Goal: Information Seeking & Learning: Learn about a topic

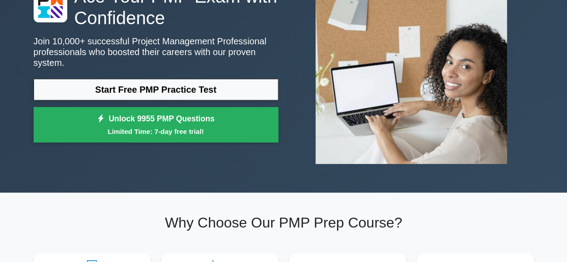
scroll to position [1023, 0]
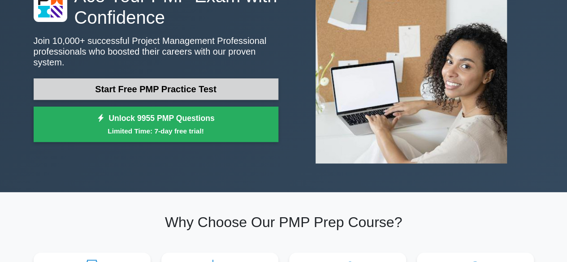
click at [181, 87] on link "Start Free PMP Practice Test" at bounding box center [156, 89] width 245 height 22
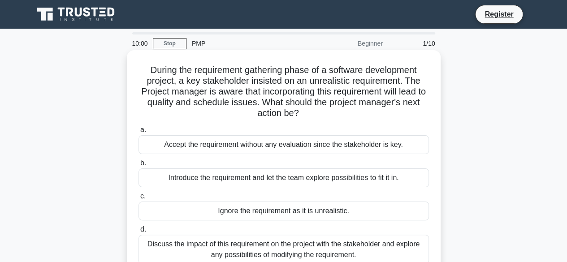
scroll to position [1023, 0]
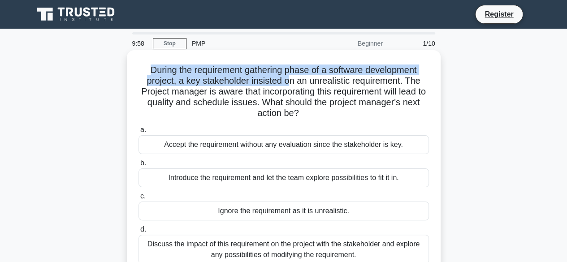
drag, startPoint x: 145, startPoint y: 70, endPoint x: 289, endPoint y: 78, distance: 143.7
type textarea "During the requirement gathering phase of a software development project, a key…"
click at [289, 78] on h5 "During the requirement gathering phase of a software development project, a key…" at bounding box center [284, 92] width 292 height 55
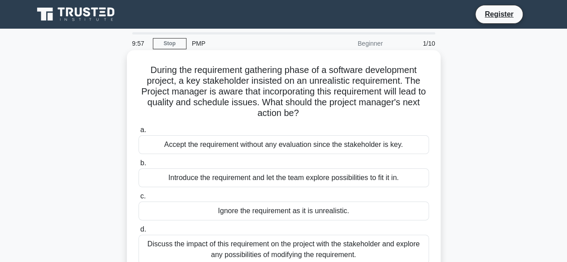
click at [305, 78] on h5 "During the requirement gathering phase of a software development project, a key…" at bounding box center [284, 92] width 292 height 55
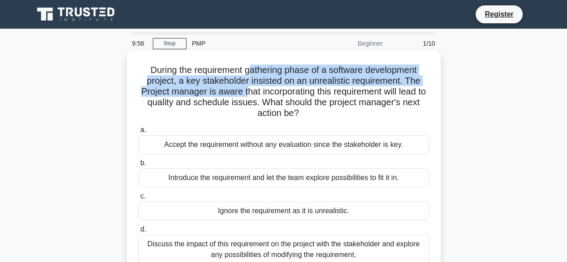
drag, startPoint x: 248, startPoint y: 73, endPoint x: 248, endPoint y: 87, distance: 14.8
click at [248, 87] on h5 "During the requirement gathering phase of a software development project, a key…" at bounding box center [284, 92] width 292 height 55
click at [302, 85] on h5 "During the requirement gathering phase of a software development project, a key…" at bounding box center [284, 92] width 292 height 55
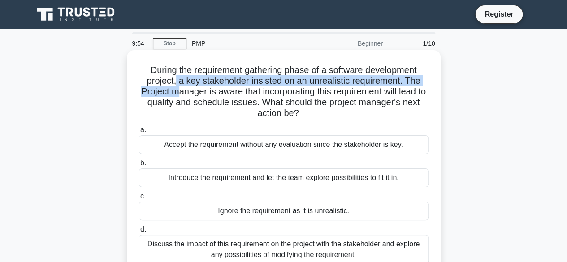
drag, startPoint x: 175, startPoint y: 83, endPoint x: 179, endPoint y: 96, distance: 13.6
click at [179, 96] on h5 "During the requirement gathering phase of a software development project, a key…" at bounding box center [284, 92] width 292 height 55
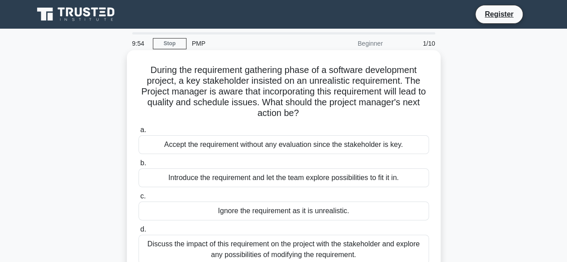
click at [227, 95] on h5 "During the requirement gathering phase of a software development project, a key…" at bounding box center [284, 92] width 292 height 55
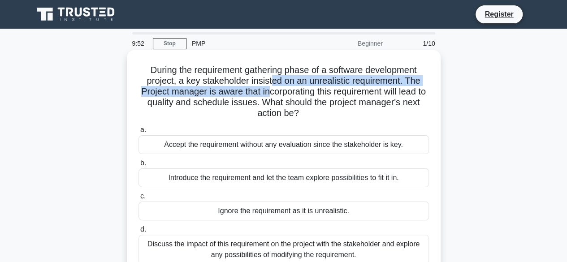
drag, startPoint x: 272, startPoint y: 84, endPoint x: 275, endPoint y: 91, distance: 7.2
click at [274, 90] on h5 "During the requirement gathering phase of a software development project, a key…" at bounding box center [284, 92] width 292 height 55
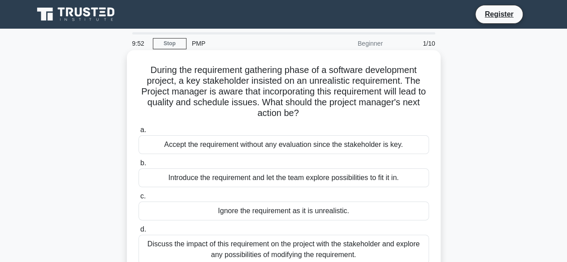
click at [330, 93] on h5 "During the requirement gathering phase of a software development project, a key…" at bounding box center [284, 92] width 292 height 55
drag, startPoint x: 137, startPoint y: 93, endPoint x: 256, endPoint y: 96, distance: 118.9
click at [256, 96] on div "During the requirement gathering phase of a software development project, a key…" at bounding box center [284, 164] width 307 height 220
click at [272, 95] on h5 "During the requirement gathering phase of a software development project, a key…" at bounding box center [284, 92] width 292 height 55
drag, startPoint x: 242, startPoint y: 92, endPoint x: 292, endPoint y: 95, distance: 49.9
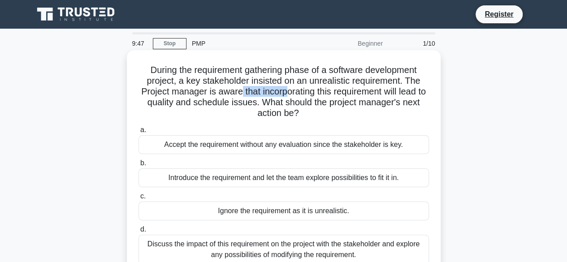
click at [292, 95] on h5 "During the requirement gathering phase of a software development project, a key…" at bounding box center [284, 92] width 292 height 55
click at [327, 93] on h5 "During the requirement gathering phase of a software development project, a key…" at bounding box center [284, 92] width 292 height 55
click at [318, 91] on h5 "During the requirement gathering phase of a software development project, a key…" at bounding box center [284, 92] width 292 height 55
drag, startPoint x: 319, startPoint y: 94, endPoint x: 246, endPoint y: 95, distance: 73.1
click at [246, 95] on h5 "During the requirement gathering phase of a software development project, a key…" at bounding box center [284, 92] width 292 height 55
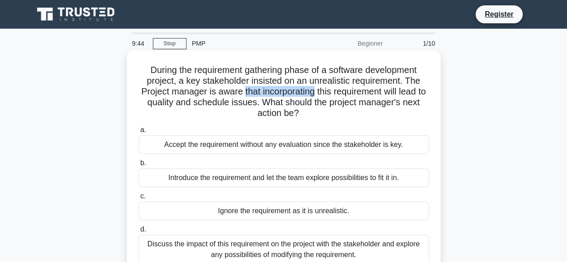
click at [259, 95] on h5 "During the requirement gathering phase of a software development project, a key…" at bounding box center [284, 92] width 292 height 55
drag, startPoint x: 245, startPoint y: 92, endPoint x: 422, endPoint y: 102, distance: 177.0
click at [401, 97] on h5 "During the requirement gathering phase of a software development project, a key…" at bounding box center [284, 92] width 292 height 55
click at [322, 95] on h5 "During the requirement gathering phase of a software development project, a key…" at bounding box center [284, 92] width 292 height 55
drag, startPoint x: 147, startPoint y: 73, endPoint x: 304, endPoint y: 113, distance: 161.9
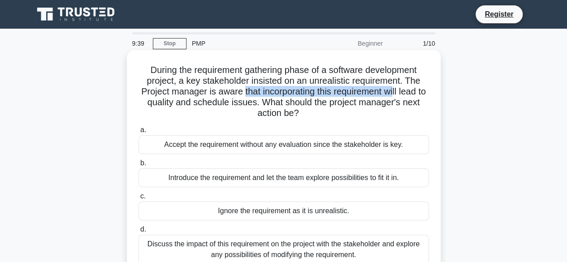
click at [304, 113] on h5 "During the requirement gathering phase of a software development project, a key…" at bounding box center [284, 92] width 292 height 55
click at [295, 114] on h5 "During the requirement gathering phase of a software development project, a key…" at bounding box center [284, 92] width 292 height 55
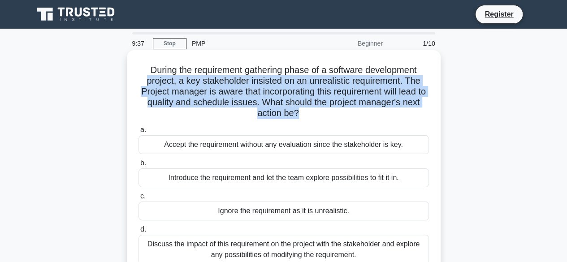
drag, startPoint x: 297, startPoint y: 114, endPoint x: 144, endPoint y: 77, distance: 157.8
click at [144, 77] on h5 "During the requirement gathering phase of a software development project, a key…" at bounding box center [284, 92] width 292 height 55
click at [184, 79] on h5 "During the requirement gathering phase of a software development project, a key…" at bounding box center [284, 92] width 292 height 55
drag, startPoint x: 146, startPoint y: 70, endPoint x: 300, endPoint y: 117, distance: 161.0
click at [300, 117] on h5 "During the requirement gathering phase of a software development project, a key…" at bounding box center [284, 92] width 292 height 55
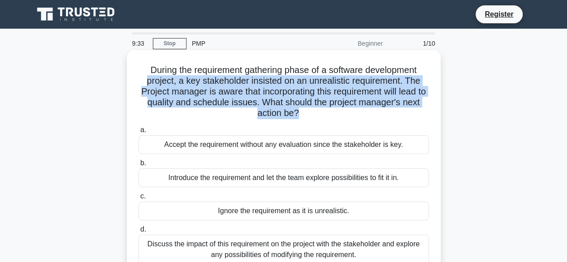
click at [320, 106] on h5 "During the requirement gathering phase of a software development project, a key…" at bounding box center [284, 92] width 292 height 55
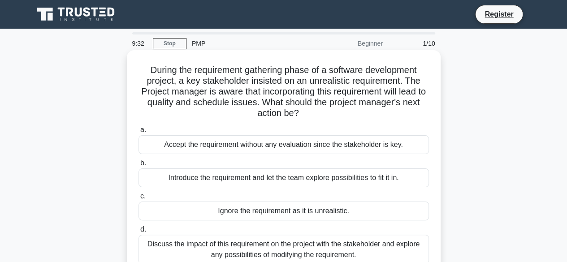
click at [290, 112] on h5 "During the requirement gathering phase of a software development project, a key…" at bounding box center [284, 92] width 292 height 55
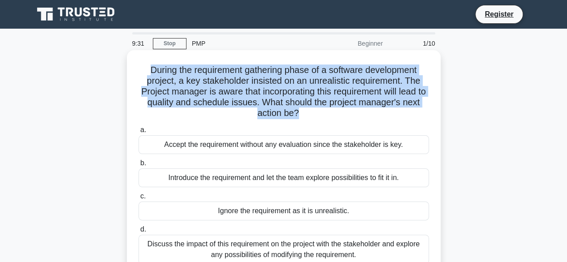
drag, startPoint x: 298, startPoint y: 114, endPoint x: 143, endPoint y: 74, distance: 160.2
click at [143, 74] on h5 "During the requirement gathering phase of a software development project, a key…" at bounding box center [284, 92] width 292 height 55
click at [153, 74] on h5 "During the requirement gathering phase of a software development project, a key…" at bounding box center [284, 92] width 292 height 55
drag, startPoint x: 146, startPoint y: 71, endPoint x: 299, endPoint y: 120, distance: 160.0
click at [299, 119] on h5 "During the requirement gathering phase of a software development project, a key…" at bounding box center [284, 92] width 292 height 55
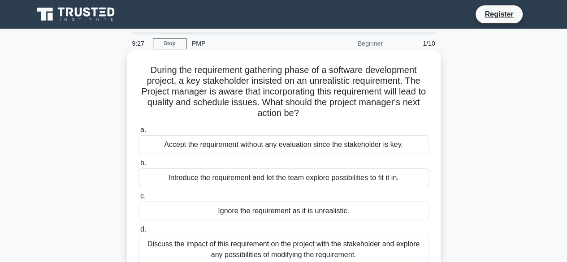
click at [300, 117] on h5 "During the requirement gathering phase of a software development project, a key…" at bounding box center [284, 92] width 292 height 55
click at [296, 114] on h5 "During the requirement gathering phase of a software development project, a key…" at bounding box center [284, 92] width 292 height 55
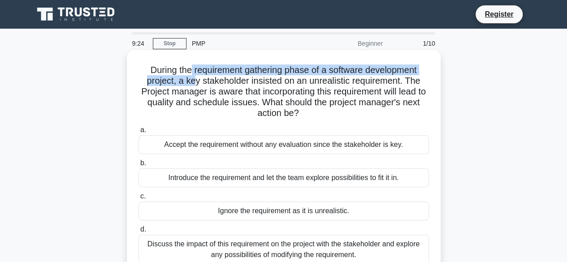
drag, startPoint x: 189, startPoint y: 69, endPoint x: 193, endPoint y: 80, distance: 11.8
click at [193, 80] on h5 "During the requirement gathering phase of a software development project, a key…" at bounding box center [284, 92] width 292 height 55
click at [290, 75] on h5 "During the requirement gathering phase of a software development project, a key…" at bounding box center [284, 92] width 292 height 55
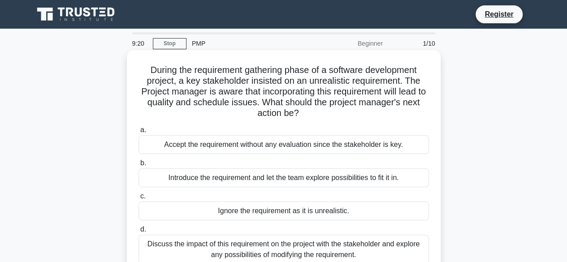
click at [285, 71] on h5 "During the requirement gathering phase of a software development project, a key…" at bounding box center [284, 92] width 292 height 55
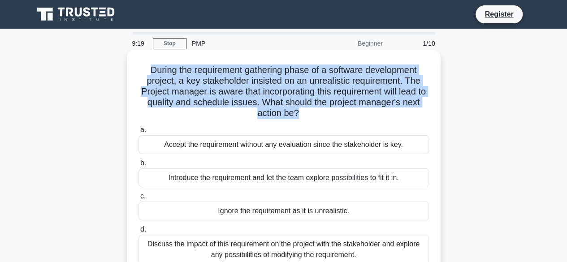
click at [285, 71] on h5 "During the requirement gathering phase of a software development project, a key…" at bounding box center [284, 92] width 292 height 55
click at [277, 78] on h5 "During the requirement gathering phase of a software development project, a key…" at bounding box center [284, 92] width 292 height 55
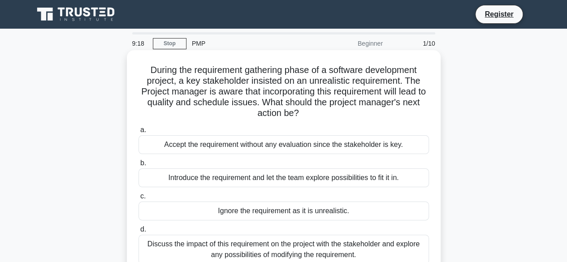
click at [145, 71] on h5 "During the requirement gathering phase of a software development project, a key…" at bounding box center [284, 92] width 292 height 55
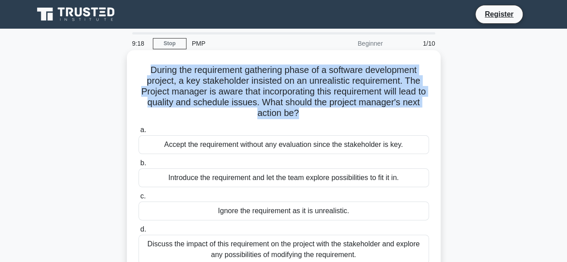
click at [145, 71] on h5 "During the requirement gathering phase of a software development project, a key…" at bounding box center [284, 92] width 292 height 55
click at [281, 98] on h5 "During the requirement gathering phase of a software development project, a key…" at bounding box center [284, 92] width 292 height 55
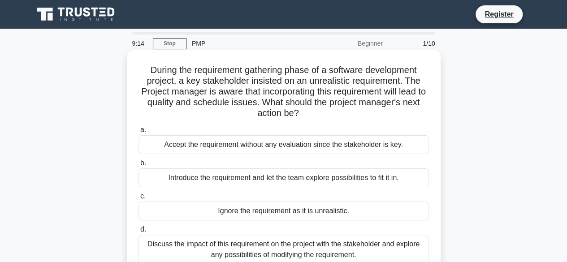
click at [244, 70] on h5 "During the requirement gathering phase of a software development project, a key…" at bounding box center [284, 92] width 292 height 55
click at [287, 81] on h5 "During the requirement gathering phase of a software development project, a key…" at bounding box center [284, 92] width 292 height 55
click at [282, 73] on h5 "During the requirement gathering phase of a software development project, a key…" at bounding box center [284, 92] width 292 height 55
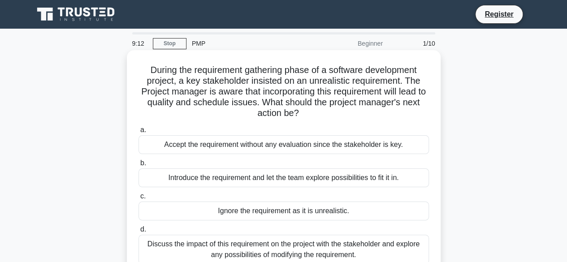
click at [283, 71] on h5 "During the requirement gathering phase of a software development project, a key…" at bounding box center [284, 92] width 292 height 55
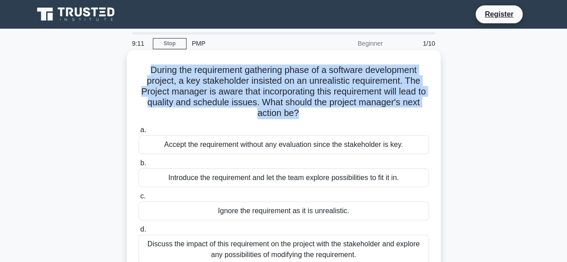
click at [275, 83] on h5 "During the requirement gathering phase of a software development project, a key…" at bounding box center [284, 92] width 292 height 55
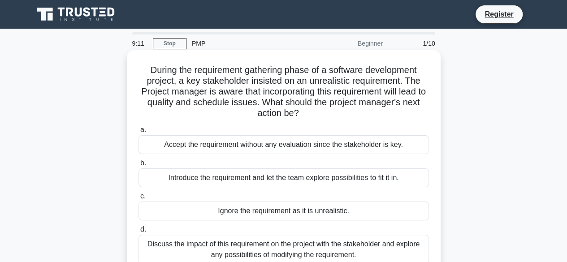
click at [160, 69] on h5 "During the requirement gathering phase of a software development project, a key…" at bounding box center [284, 92] width 292 height 55
click at [145, 71] on h5 "During the requirement gathering phase of a software development project, a key…" at bounding box center [284, 92] width 292 height 55
drag, startPoint x: 147, startPoint y: 71, endPoint x: 304, endPoint y: 118, distance: 164.0
click at [304, 118] on h5 "During the requirement gathering phase of a software development project, a key…" at bounding box center [284, 92] width 292 height 55
click at [297, 112] on h5 "During the requirement gathering phase of a software development project, a key…" at bounding box center [284, 92] width 292 height 55
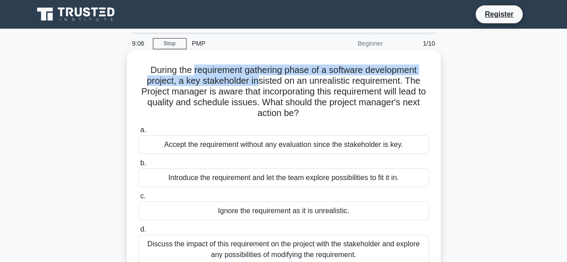
drag, startPoint x: 193, startPoint y: 69, endPoint x: 257, endPoint y: 78, distance: 64.4
click at [257, 78] on h5 "During the requirement gathering phase of a software development project, a key…" at bounding box center [284, 92] width 292 height 55
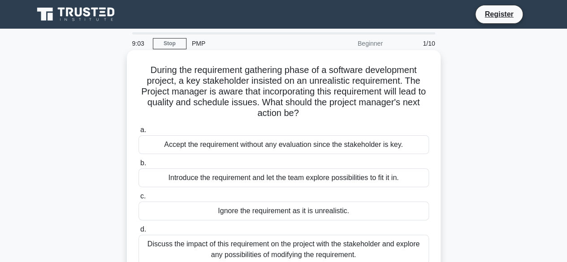
click at [196, 88] on h5 "During the requirement gathering phase of a software development project, a key…" at bounding box center [284, 92] width 292 height 55
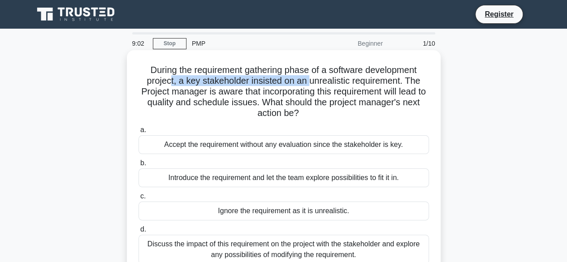
drag, startPoint x: 170, startPoint y: 86, endPoint x: 310, endPoint y: 86, distance: 139.9
click at [310, 86] on h5 "During the requirement gathering phase of a software development project, a key…" at bounding box center [284, 92] width 292 height 55
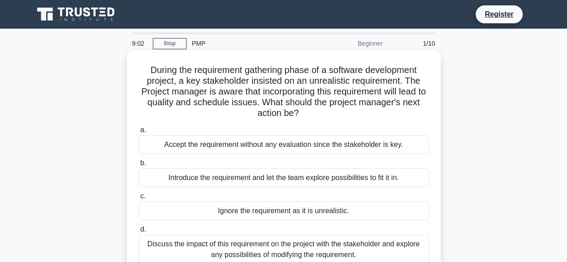
click at [298, 96] on h5 "During the requirement gathering phase of a software development project, a key…" at bounding box center [284, 92] width 292 height 55
drag, startPoint x: 225, startPoint y: 104, endPoint x: 246, endPoint y: 104, distance: 20.6
click at [246, 104] on h5 "During the requirement gathering phase of a software development project, a key…" at bounding box center [284, 92] width 292 height 55
click at [248, 105] on h5 "During the requirement gathering phase of a software development project, a key…" at bounding box center [284, 92] width 292 height 55
click at [264, 103] on h5 "During the requirement gathering phase of a software development project, a key…" at bounding box center [284, 92] width 292 height 55
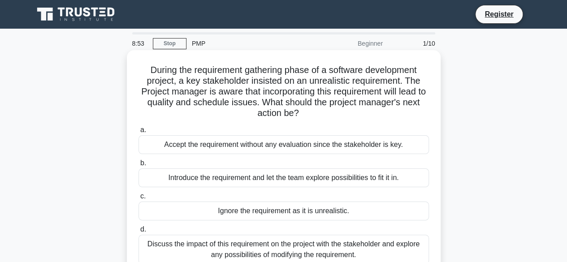
click at [304, 92] on h5 "During the requirement gathering phase of a software development project, a key…" at bounding box center [284, 92] width 292 height 55
drag, startPoint x: 266, startPoint y: 100, endPoint x: 300, endPoint y: 117, distance: 36.9
click at [300, 117] on h5 "During the requirement gathering phase of a software development project, a key…" at bounding box center [284, 92] width 292 height 55
click at [299, 114] on h5 "During the requirement gathering phase of a software development project, a key…" at bounding box center [284, 92] width 292 height 55
drag, startPoint x: 299, startPoint y: 114, endPoint x: 263, endPoint y: 102, distance: 37.9
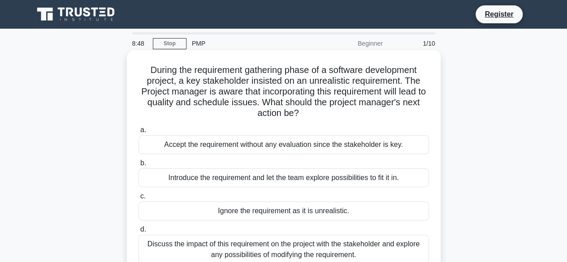
click at [263, 102] on h5 "During the requirement gathering phase of a software development project, a key…" at bounding box center [284, 92] width 292 height 55
click at [268, 102] on h5 "During the requirement gathering phase of a software development project, a key…" at bounding box center [284, 92] width 292 height 55
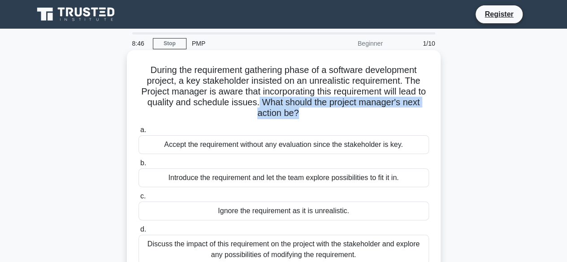
drag, startPoint x: 263, startPoint y: 105, endPoint x: 299, endPoint y: 114, distance: 37.0
click at [299, 114] on h5 "During the requirement gathering phase of a software development project, a key…" at bounding box center [284, 92] width 292 height 55
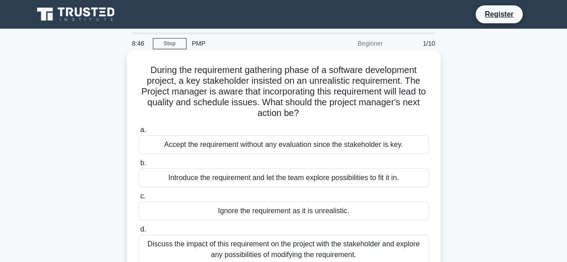
click at [302, 114] on icon ".spinner_0XTQ{transform-origin:center;animation:spinner_y6GP .75s linear infini…" at bounding box center [304, 114] width 11 height 11
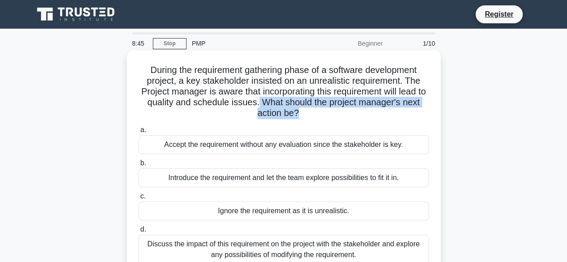
drag, startPoint x: 299, startPoint y: 113, endPoint x: 267, endPoint y: 113, distance: 31.9
click at [262, 103] on h5 "During the requirement gathering phase of a software development project, a key…" at bounding box center [284, 92] width 292 height 55
click at [266, 105] on h5 "During the requirement gathering phase of a software development project, a key…" at bounding box center [284, 92] width 292 height 55
drag, startPoint x: 265, startPoint y: 100, endPoint x: 302, endPoint y: 115, distance: 40.1
click at [302, 115] on h5 "During the requirement gathering phase of a software development project, a key…" at bounding box center [284, 92] width 292 height 55
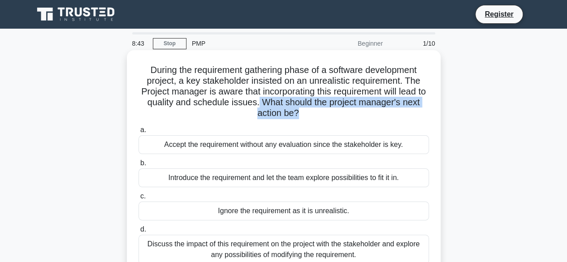
click at [299, 114] on h5 "During the requirement gathering phase of a software development project, a key…" at bounding box center [284, 92] width 292 height 55
drag, startPoint x: 299, startPoint y: 114, endPoint x: 264, endPoint y: 103, distance: 36.7
click at [264, 103] on h5 "During the requirement gathering phase of a software development project, a key…" at bounding box center [284, 92] width 292 height 55
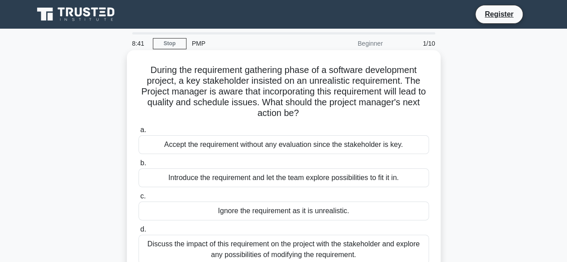
click at [276, 106] on h5 "During the requirement gathering phase of a software development project, a key…" at bounding box center [284, 92] width 292 height 55
drag, startPoint x: 265, startPoint y: 103, endPoint x: 308, endPoint y: 115, distance: 45.2
click at [308, 114] on h5 "During the requirement gathering phase of a software development project, a key…" at bounding box center [284, 92] width 292 height 55
click at [302, 115] on icon ".spinner_0XTQ{transform-origin:center;animation:spinner_y6GP .75s linear infini…" at bounding box center [304, 114] width 11 height 11
drag, startPoint x: 298, startPoint y: 116, endPoint x: 285, endPoint y: 111, distance: 13.3
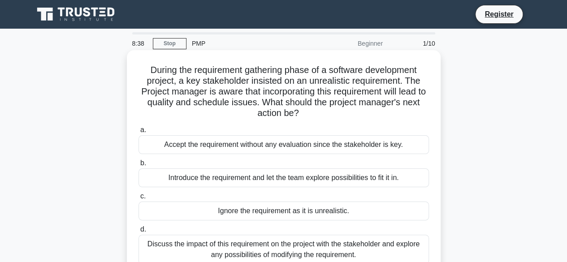
click at [289, 112] on h5 "During the requirement gathering phase of a software development project, a key…" at bounding box center [284, 92] width 292 height 55
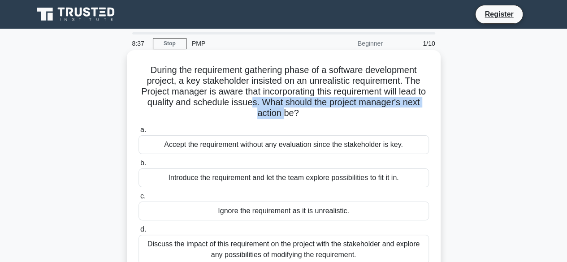
drag, startPoint x: 283, startPoint y: 111, endPoint x: 256, endPoint y: 104, distance: 28.7
click at [256, 104] on h5 "During the requirement gathering phase of a software development project, a key…" at bounding box center [284, 92] width 292 height 55
click at [273, 104] on h5 "During the requirement gathering phase of a software development project, a key…" at bounding box center [284, 92] width 292 height 55
drag, startPoint x: 264, startPoint y: 102, endPoint x: 305, endPoint y: 113, distance: 42.2
click at [305, 113] on h5 "During the requirement gathering phase of a software development project, a key…" at bounding box center [284, 92] width 292 height 55
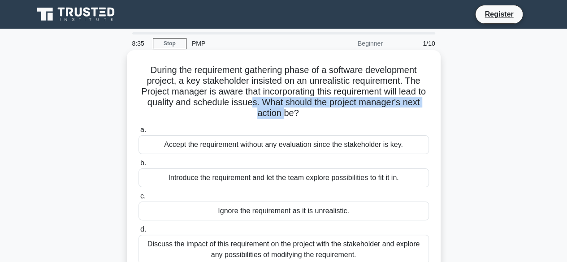
click at [294, 113] on h5 "During the requirement gathering phase of a software development project, a key…" at bounding box center [284, 92] width 292 height 55
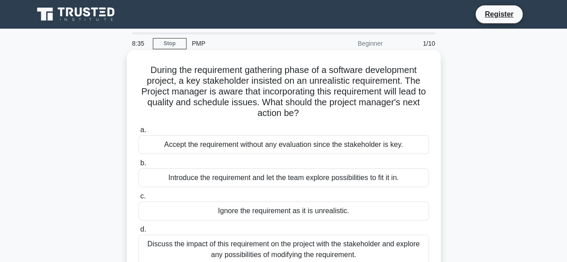
click at [298, 112] on h5 "During the requirement gathering phase of a software development project, a key…" at bounding box center [284, 92] width 292 height 55
click at [304, 112] on icon ".spinner_0XTQ{transform-origin:center;animation:spinner_y6GP .75s linear infini…" at bounding box center [304, 114] width 11 height 11
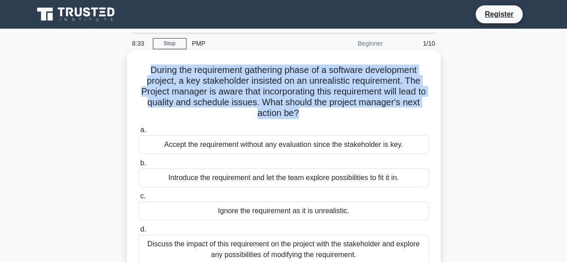
click at [304, 112] on icon ".spinner_0XTQ{transform-origin:center;animation:spinner_y6GP .75s linear infini…" at bounding box center [304, 114] width 11 height 11
click at [300, 112] on icon ".spinner_0XTQ{transform-origin:center;animation:spinner_y6GP .75s linear infini…" at bounding box center [304, 114] width 11 height 11
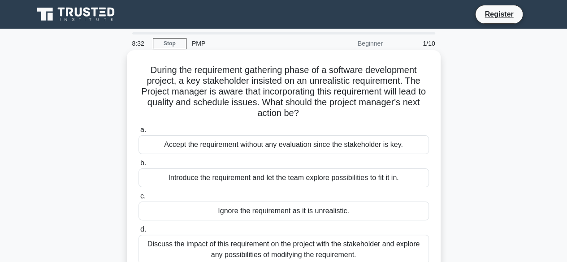
click at [300, 112] on icon ".spinner_0XTQ{transform-origin:center;animation:spinner_y6GP .75s linear infini…" at bounding box center [304, 114] width 11 height 11
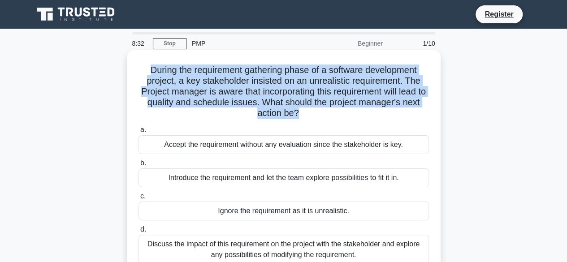
click at [300, 112] on icon ".spinner_0XTQ{transform-origin:center;animation:spinner_y6GP .75s linear infini…" at bounding box center [304, 114] width 11 height 11
click at [297, 113] on h5 "During the requirement gathering phase of a software development project, a key…" at bounding box center [284, 92] width 292 height 55
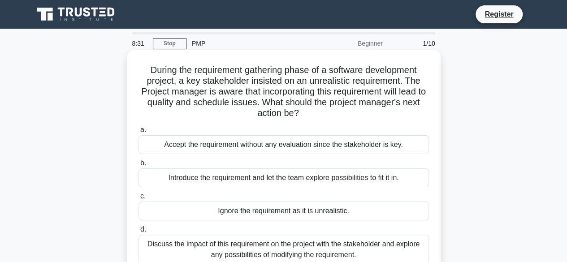
click at [319, 112] on h5 "During the requirement gathering phase of a software development project, a key…" at bounding box center [284, 92] width 292 height 55
drag, startPoint x: 300, startPoint y: 111, endPoint x: 258, endPoint y: 108, distance: 41.8
click at [258, 108] on h5 "During the requirement gathering phase of a software development project, a key…" at bounding box center [284, 92] width 292 height 55
click at [262, 106] on h5 "During the requirement gathering phase of a software development project, a key…" at bounding box center [284, 92] width 292 height 55
drag, startPoint x: 265, startPoint y: 103, endPoint x: 308, endPoint y: 113, distance: 44.3
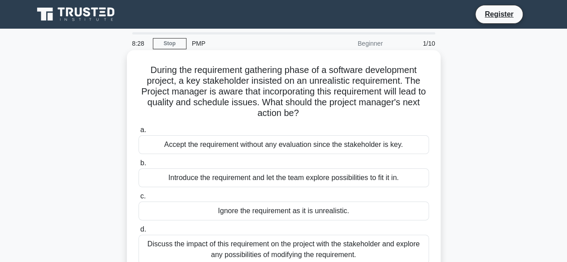
click at [308, 113] on h5 "During the requirement gathering phase of a software development project, a key…" at bounding box center [284, 92] width 292 height 55
click at [305, 113] on icon ".spinner_0XTQ{transform-origin:center;animation:spinner_y6GP .75s linear infini…" at bounding box center [304, 114] width 11 height 11
drag, startPoint x: 303, startPoint y: 113, endPoint x: 266, endPoint y: 100, distance: 39.2
click at [266, 100] on h5 "During the requirement gathering phase of a software development project, a key…" at bounding box center [284, 92] width 292 height 55
click at [297, 102] on h5 "During the requirement gathering phase of a software development project, a key…" at bounding box center [284, 92] width 292 height 55
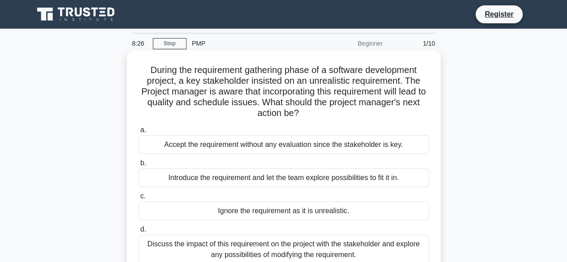
click at [272, 100] on h5 "During the requirement gathering phase of a software development project, a key…" at bounding box center [284, 92] width 292 height 55
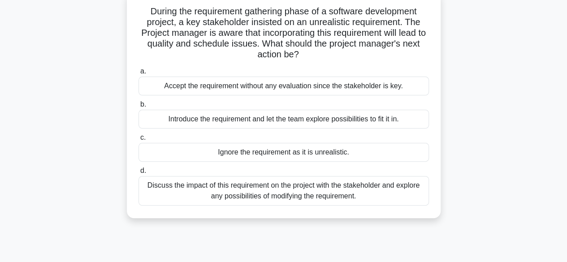
scroll to position [45, 0]
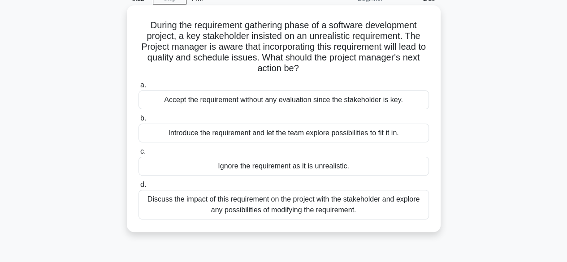
click at [288, 74] on h5 "During the requirement gathering phase of a software development project, a key…" at bounding box center [284, 47] width 292 height 55
click at [294, 70] on h5 "During the requirement gathering phase of a software development project, a key…" at bounding box center [284, 47] width 292 height 55
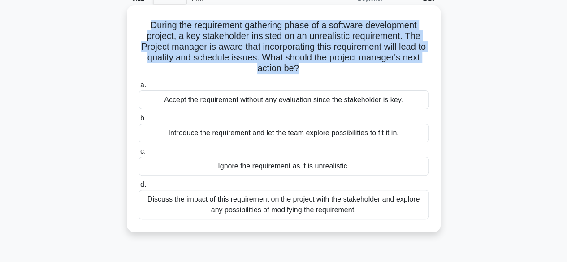
click at [294, 70] on h5 "During the requirement gathering phase of a software development project, a key…" at bounding box center [284, 47] width 292 height 55
click at [294, 69] on h5 "During the requirement gathering phase of a software development project, a key…" at bounding box center [284, 47] width 292 height 55
click at [287, 70] on h5 "During the requirement gathering phase of a software development project, a key…" at bounding box center [284, 47] width 292 height 55
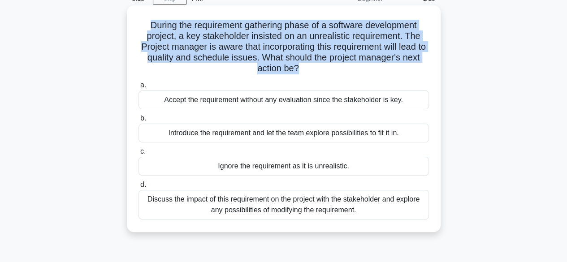
click at [285, 72] on h5 "During the requirement gathering phase of a software development project, a key…" at bounding box center [284, 47] width 292 height 55
click at [283, 66] on h5 "During the requirement gathering phase of a software development project, a key…" at bounding box center [284, 47] width 292 height 55
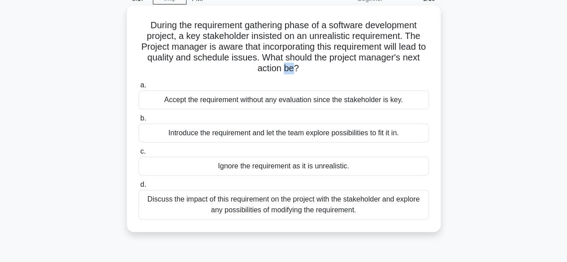
click at [282, 66] on h5 "During the requirement gathering phase of a software development project, a key…" at bounding box center [284, 47] width 292 height 55
click at [268, 61] on h5 "During the requirement gathering phase of a software development project, a key…" at bounding box center [284, 47] width 292 height 55
click at [286, 60] on h5 "During the requirement gathering phase of a software development project, a key…" at bounding box center [284, 47] width 292 height 55
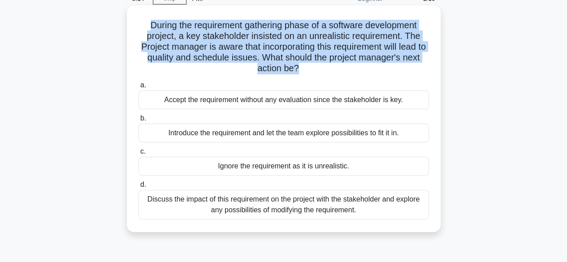
click at [286, 61] on h5 "During the requirement gathering phase of a software development project, a key…" at bounding box center [284, 47] width 292 height 55
click at [316, 63] on h5 "During the requirement gathering phase of a software development project, a key…" at bounding box center [284, 47] width 292 height 55
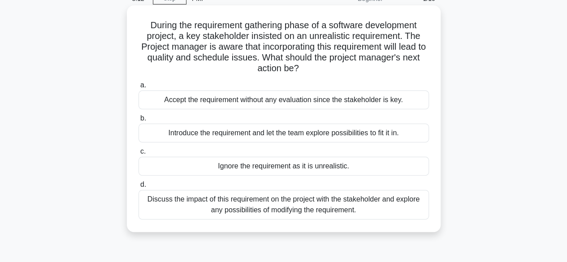
click at [291, 56] on h5 "During the requirement gathering phase of a software development project, a key…" at bounding box center [284, 47] width 292 height 55
click at [289, 60] on h5 "During the requirement gathering phase of a software development project, a key…" at bounding box center [284, 47] width 292 height 55
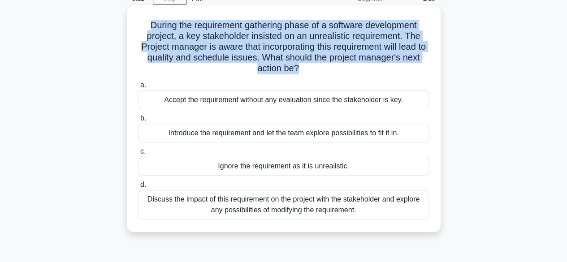
click at [289, 60] on h5 "During the requirement gathering phase of a software development project, a key…" at bounding box center [284, 47] width 292 height 55
click at [280, 36] on h5 "During the requirement gathering phase of a software development project, a key…" at bounding box center [284, 47] width 292 height 55
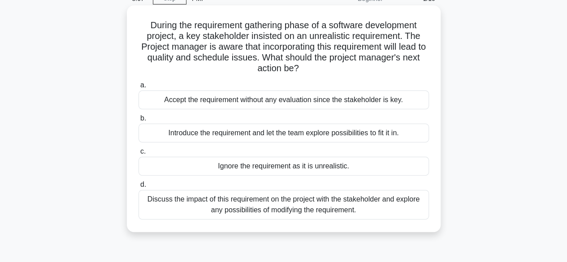
click at [291, 72] on h5 "During the requirement gathering phase of a software development project, a key…" at bounding box center [284, 47] width 292 height 55
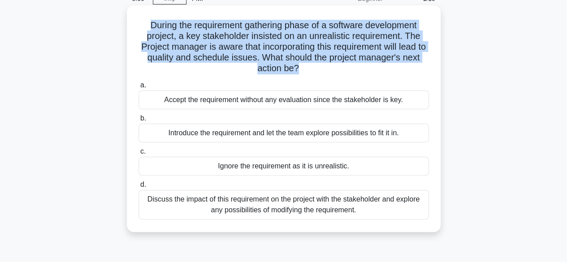
click at [291, 72] on h5 "During the requirement gathering phase of a software development project, a key…" at bounding box center [284, 47] width 292 height 55
click at [297, 65] on h5 "During the requirement gathering phase of a software development project, a key…" at bounding box center [284, 47] width 292 height 55
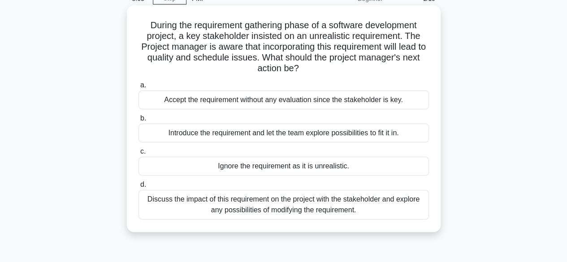
click at [284, 73] on h5 "During the requirement gathering phase of a software development project, a key…" at bounding box center [284, 47] width 292 height 55
click at [283, 70] on h5 "During the requirement gathering phase of a software development project, a key…" at bounding box center [284, 47] width 292 height 55
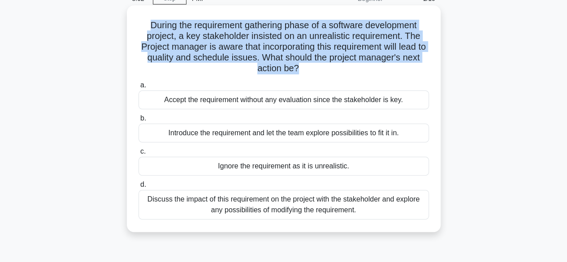
click at [283, 70] on h5 "During the requirement gathering phase of a software development project, a key…" at bounding box center [284, 47] width 292 height 55
click at [273, 59] on h5 "During the requirement gathering phase of a software development project, a key…" at bounding box center [284, 47] width 292 height 55
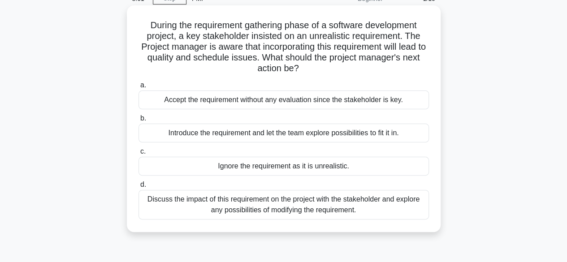
click at [262, 58] on h5 "During the requirement gathering phase of a software development project, a key…" at bounding box center [284, 47] width 292 height 55
click at [261, 61] on h5 "During the requirement gathering phase of a software development project, a key…" at bounding box center [284, 47] width 292 height 55
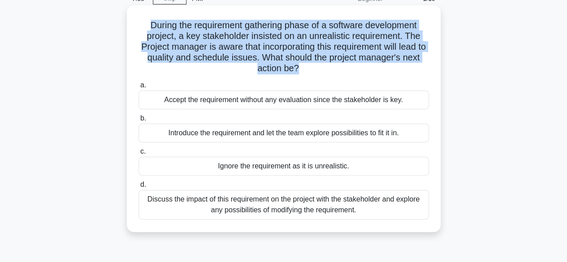
click at [261, 63] on h5 "During the requirement gathering phase of a software development project, a key…" at bounding box center [284, 47] width 292 height 55
click at [279, 68] on h5 "During the requirement gathering phase of a software development project, a key…" at bounding box center [284, 47] width 292 height 55
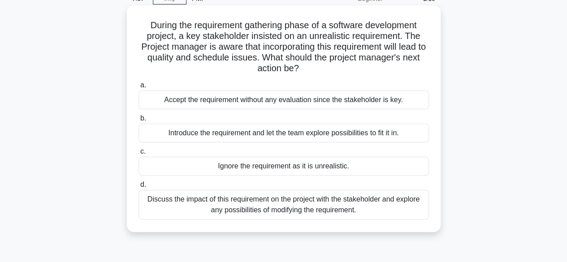
click at [284, 70] on h5 "During the requirement gathering phase of a software development project, a key…" at bounding box center [284, 47] width 292 height 55
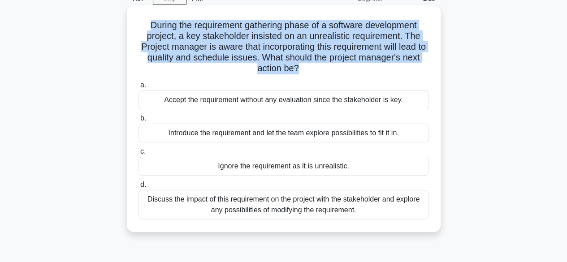
click at [284, 70] on h5 "During the requirement gathering phase of a software development project, a key…" at bounding box center [284, 47] width 292 height 55
click at [146, 24] on h5 "During the requirement gathering phase of a software development project, a key…" at bounding box center [284, 47] width 292 height 55
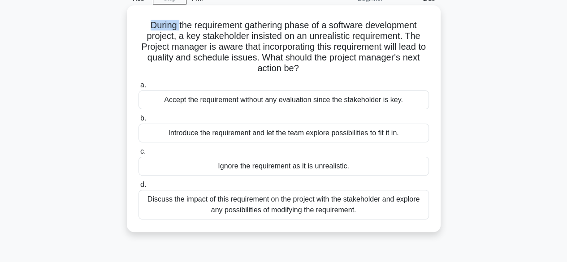
click at [146, 24] on h5 "During the requirement gathering phase of a software development project, a key…" at bounding box center [284, 47] width 292 height 55
click at [265, 57] on h5 "During the requirement gathering phase of a software development project, a key…" at bounding box center [284, 47] width 292 height 55
click at [261, 57] on h5 "During the requirement gathering phase of a software development project, a key…" at bounding box center [284, 47] width 292 height 55
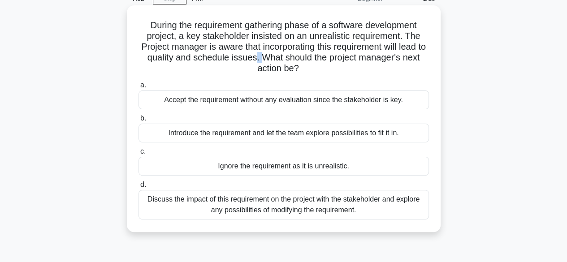
click at [262, 59] on h5 "During the requirement gathering phase of a software development project, a key…" at bounding box center [284, 47] width 292 height 55
click at [261, 58] on h5 "During the requirement gathering phase of a software development project, a key…" at bounding box center [284, 47] width 292 height 55
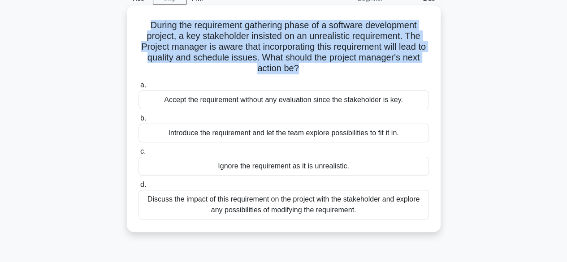
click at [261, 58] on h5 "During the requirement gathering phase of a software development project, a key…" at bounding box center [284, 47] width 292 height 55
click at [262, 61] on h5 "During the requirement gathering phase of a software development project, a key…" at bounding box center [284, 47] width 292 height 55
click at [263, 61] on h5 "During the requirement gathering phase of a software development project, a key…" at bounding box center [284, 47] width 292 height 55
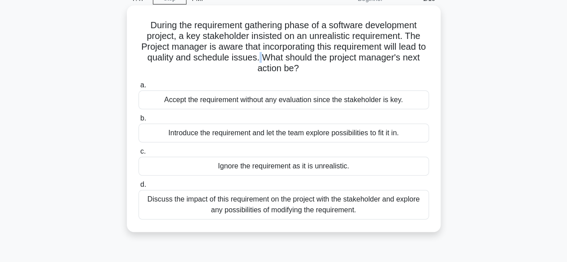
click at [263, 60] on h5 "During the requirement gathering phase of a software development project, a key…" at bounding box center [284, 47] width 292 height 55
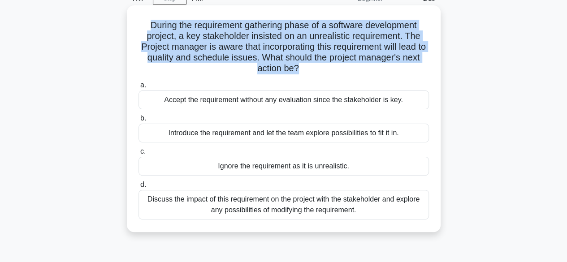
click at [263, 60] on h5 "During the requirement gathering phase of a software development project, a key…" at bounding box center [284, 47] width 292 height 55
click at [277, 65] on h5 "During the requirement gathering phase of a software development project, a key…" at bounding box center [284, 47] width 292 height 55
drag, startPoint x: 296, startPoint y: 64, endPoint x: 141, endPoint y: 28, distance: 158.8
click at [141, 28] on h5 "During the requirement gathering phase of a software development project, a key…" at bounding box center [284, 47] width 292 height 55
click at [177, 31] on h5 "During the requirement gathering phase of a software development project, a key…" at bounding box center [284, 47] width 292 height 55
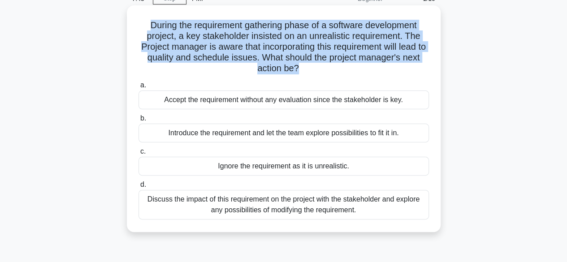
drag, startPoint x: 148, startPoint y: 26, endPoint x: 306, endPoint y: 69, distance: 164.0
click at [306, 69] on h5 "During the requirement gathering phase of a software development project, a key…" at bounding box center [284, 47] width 292 height 55
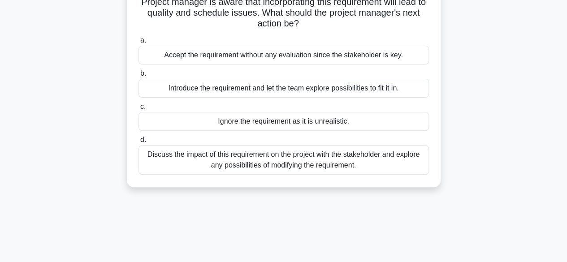
drag, startPoint x: 68, startPoint y: 161, endPoint x: 136, endPoint y: 159, distance: 68.2
click at [69, 161] on div "During the requirement gathering phase of a software development project, a key…" at bounding box center [283, 82] width 511 height 238
click at [143, 140] on span "d." at bounding box center [143, 140] width 6 height 8
click at [139, 140] on input "d. Discuss the impact of this requirement on the project with the stakeholder a…" at bounding box center [139, 140] width 0 height 6
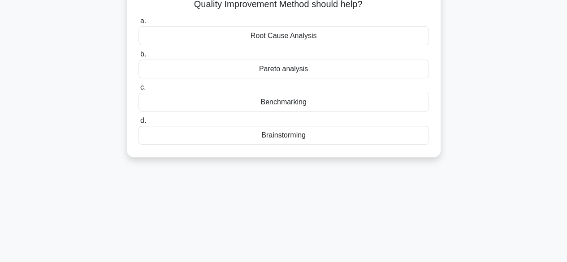
click at [143, 140] on div "Brainstorming" at bounding box center [284, 135] width 291 height 19
click at [139, 124] on input "d. Brainstorming" at bounding box center [139, 121] width 0 height 6
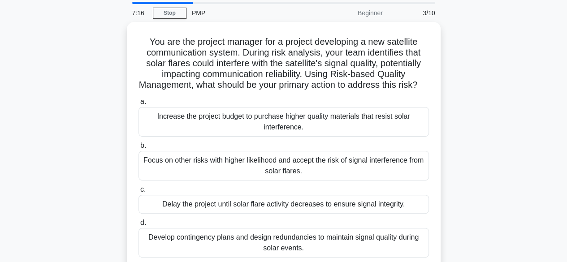
scroll to position [0, 0]
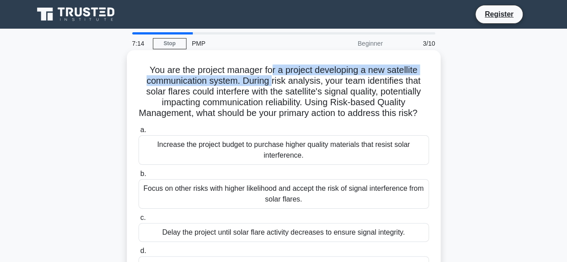
drag, startPoint x: 271, startPoint y: 70, endPoint x: 272, endPoint y: 84, distance: 14.0
click at [272, 84] on h5 "You are the project manager for a project developing a new satellite communicat…" at bounding box center [284, 92] width 292 height 55
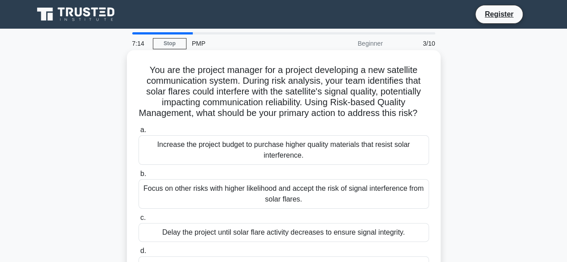
click at [339, 86] on h5 "You are the project manager for a project developing a new satellite communicat…" at bounding box center [284, 92] width 292 height 55
drag, startPoint x: 367, startPoint y: 67, endPoint x: 377, endPoint y: 75, distance: 12.4
click at [374, 74] on h5 "You are the project manager for a project developing a new satellite communicat…" at bounding box center [284, 92] width 292 height 55
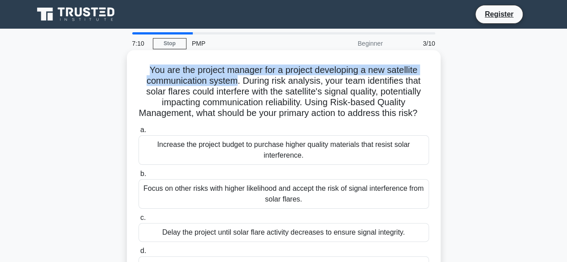
drag, startPoint x: 236, startPoint y: 87, endPoint x: 140, endPoint y: 70, distance: 97.0
click at [140, 70] on h5 "You are the project manager for a project developing a new satellite communicat…" at bounding box center [284, 92] width 292 height 55
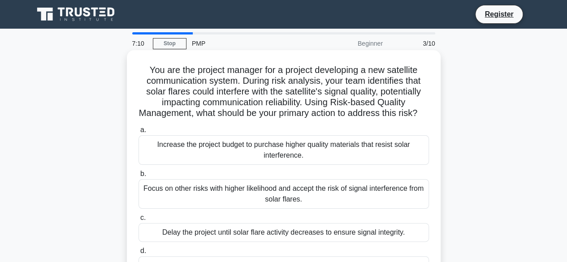
click at [238, 78] on h5 "You are the project manager for a project developing a new satellite communicat…" at bounding box center [284, 92] width 292 height 55
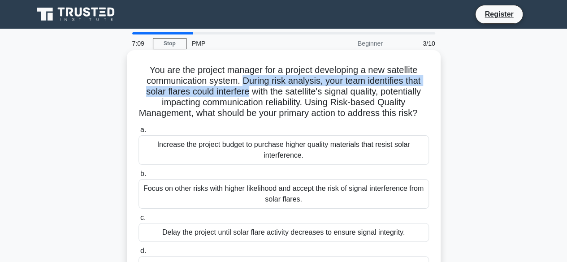
drag, startPoint x: 243, startPoint y: 81, endPoint x: 302, endPoint y: 82, distance: 59.2
click at [249, 88] on h5 "You are the project manager for a project developing a new satellite communicat…" at bounding box center [284, 92] width 292 height 55
click at [342, 81] on h5 "You are the project manager for a project developing a new satellite communicat…" at bounding box center [284, 92] width 292 height 55
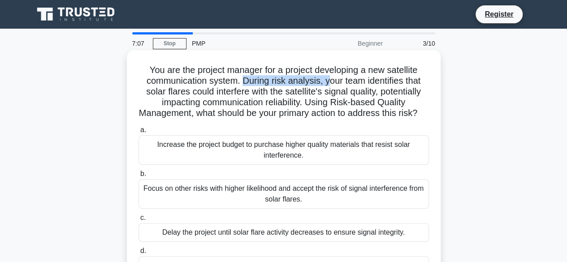
drag, startPoint x: 240, startPoint y: 80, endPoint x: 328, endPoint y: 80, distance: 87.9
click at [328, 80] on h5 "You are the project manager for a project developing a new satellite communicat…" at bounding box center [284, 92] width 292 height 55
click at [314, 105] on h5 "You are the project manager for a project developing a new satellite communicat…" at bounding box center [284, 92] width 292 height 55
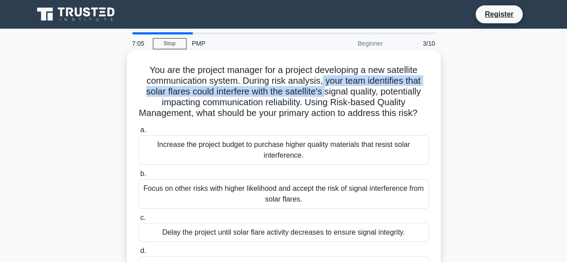
drag, startPoint x: 321, startPoint y: 83, endPoint x: 325, endPoint y: 96, distance: 13.9
click at [325, 96] on h5 "You are the project manager for a project developing a new satellite communicat…" at bounding box center [284, 92] width 292 height 55
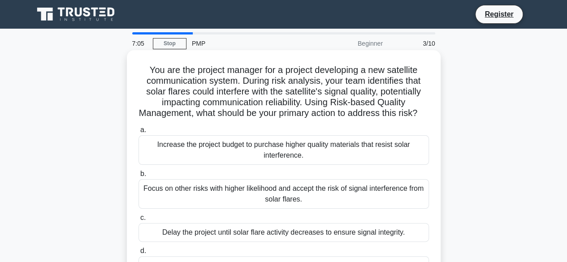
click at [338, 94] on h5 "You are the project manager for a project developing a new satellite communicat…" at bounding box center [284, 92] width 292 height 55
drag, startPoint x: 319, startPoint y: 84, endPoint x: 416, endPoint y: 86, distance: 96.4
click at [416, 86] on h5 "You are the project manager for a project developing a new satellite communicat…" at bounding box center [284, 92] width 292 height 55
click at [385, 101] on h5 "You are the project manager for a project developing a new satellite communicat…" at bounding box center [284, 92] width 292 height 55
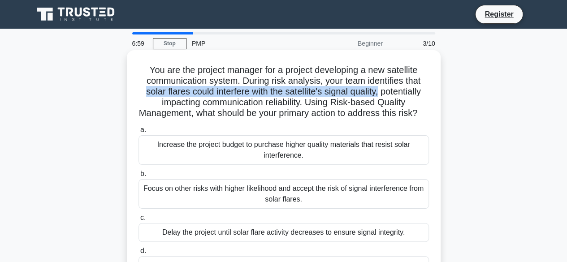
drag, startPoint x: 140, startPoint y: 96, endPoint x: 389, endPoint y: 94, distance: 248.9
click at [381, 92] on h5 "You are the project manager for a project developing a new satellite communicat…" at bounding box center [284, 92] width 292 height 55
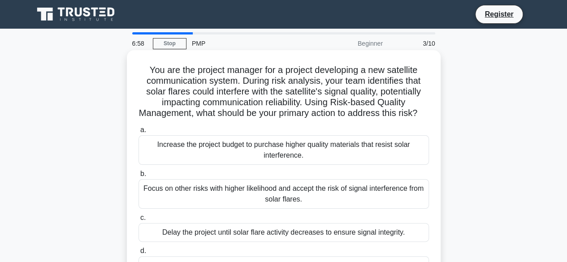
click at [390, 94] on h5 "You are the project manager for a project developing a new satellite communicat…" at bounding box center [284, 92] width 292 height 55
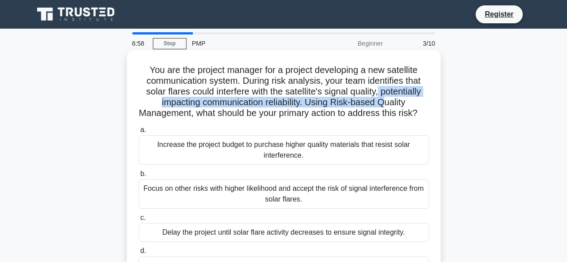
drag, startPoint x: 381, startPoint y: 93, endPoint x: 384, endPoint y: 103, distance: 10.7
click at [384, 103] on h5 "You are the project manager for a project developing a new satellite communicat…" at bounding box center [284, 92] width 292 height 55
click at [262, 102] on h5 "You are the project manager for a project developing a new satellite communicat…" at bounding box center [284, 92] width 292 height 55
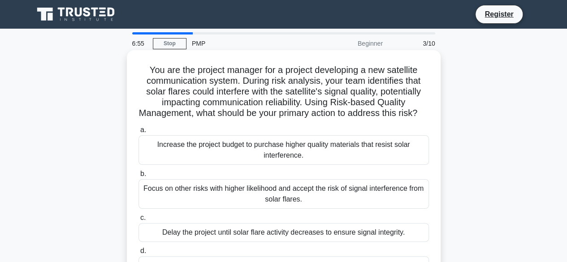
click at [308, 103] on h5 "You are the project manager for a project developing a new satellite communicat…" at bounding box center [284, 92] width 292 height 55
drag, startPoint x: 134, startPoint y: 113, endPoint x: 194, endPoint y: 116, distance: 60.2
click at [195, 115] on div "You are the project manager for a project developing a new satellite communicat…" at bounding box center [284, 174] width 307 height 241
click at [214, 117] on h5 "You are the project manager for a project developing a new satellite communicat…" at bounding box center [284, 92] width 292 height 55
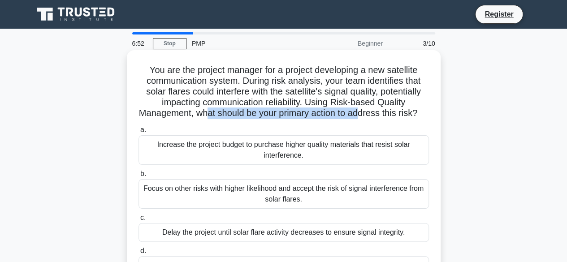
drag, startPoint x: 209, startPoint y: 116, endPoint x: 369, endPoint y: 114, distance: 159.2
click at [369, 114] on h5 "You are the project manager for a project developing a new satellite communicat…" at bounding box center [284, 92] width 292 height 55
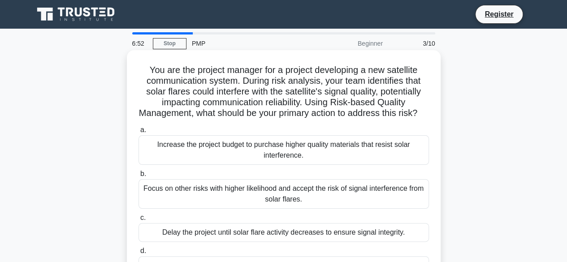
click at [403, 108] on h5 "You are the project manager for a project developing a new satellite communicat…" at bounding box center [284, 92] width 292 height 55
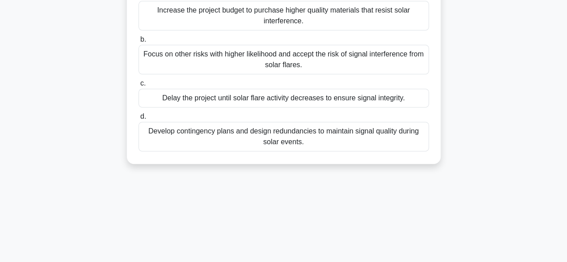
scroll to position [90, 0]
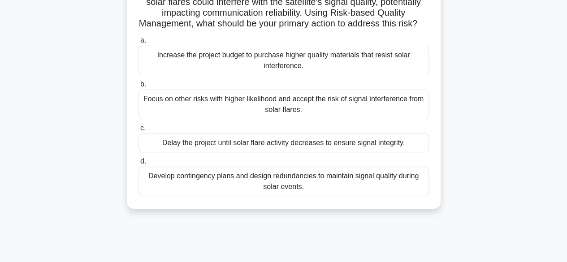
click at [290, 117] on div "Focus on other risks with higher likelihood and accept the risk of signal inter…" at bounding box center [284, 105] width 291 height 30
click at [139, 87] on input "b. Focus on other risks with higher likelihood and accept the risk of signal in…" at bounding box center [139, 85] width 0 height 6
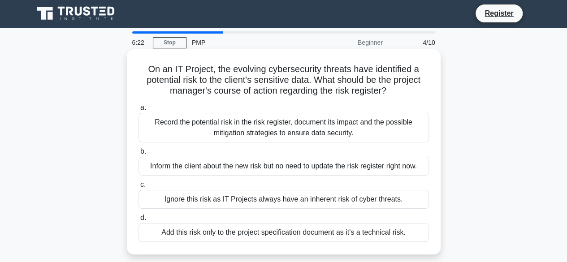
scroll to position [0, 0]
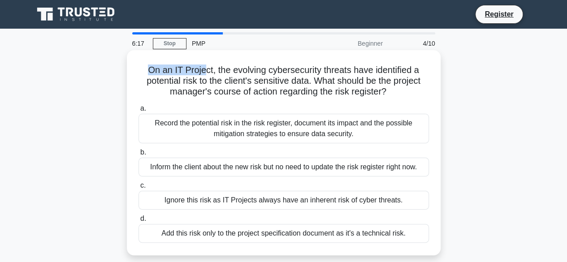
drag, startPoint x: 143, startPoint y: 71, endPoint x: 205, endPoint y: 73, distance: 61.9
click at [205, 73] on h5 "On an IT Project, the evolving cybersecurity threats have identified a potentia…" at bounding box center [284, 81] width 292 height 33
click at [218, 86] on h5 "On an IT Project, the evolving cybersecurity threats have identified a potentia…" at bounding box center [284, 81] width 292 height 33
drag, startPoint x: 213, startPoint y: 67, endPoint x: 214, endPoint y: 72, distance: 4.8
click at [214, 72] on h5 "On an IT Project, the evolving cybersecurity threats have identified a potentia…" at bounding box center [284, 81] width 292 height 33
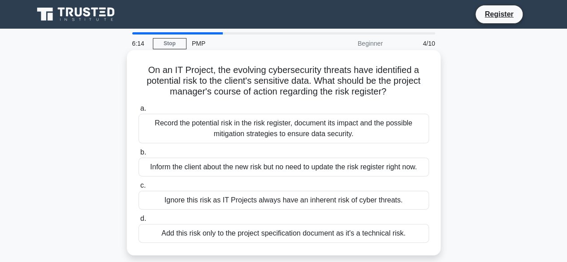
click at [263, 72] on h5 "On an IT Project, the evolving cybersecurity threats have identified a potentia…" at bounding box center [284, 81] width 292 height 33
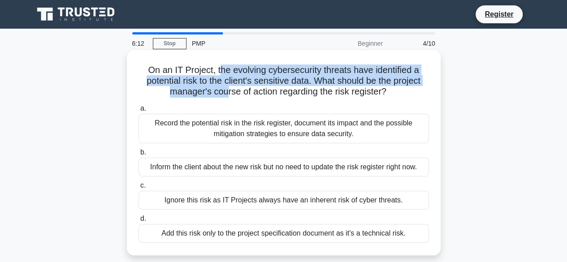
drag, startPoint x: 217, startPoint y: 70, endPoint x: 258, endPoint y: 84, distance: 43.7
click at [226, 90] on h5 "On an IT Project, the evolving cybersecurity threats have identified a potentia…" at bounding box center [284, 81] width 292 height 33
click at [260, 86] on h5 "On an IT Project, the evolving cybersecurity threats have identified a potentia…" at bounding box center [284, 81] width 292 height 33
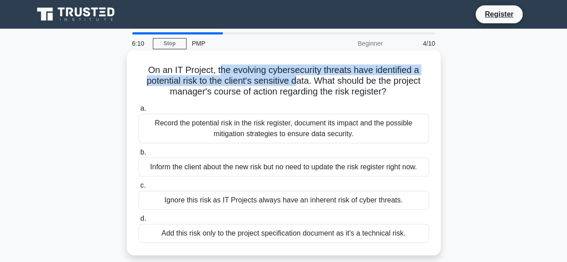
drag, startPoint x: 217, startPoint y: 70, endPoint x: 296, endPoint y: 79, distance: 80.3
click at [296, 79] on h5 "On an IT Project, the evolving cybersecurity threats have identified a potentia…" at bounding box center [284, 81] width 292 height 33
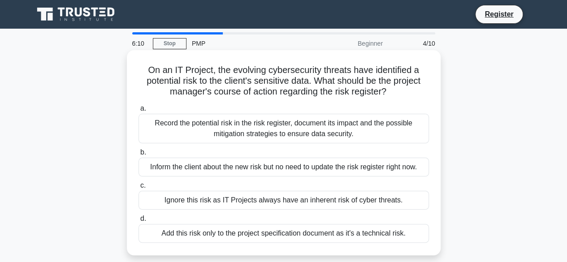
click at [361, 86] on h5 "On an IT Project, the evolving cybersecurity threats have identified a potentia…" at bounding box center [284, 81] width 292 height 33
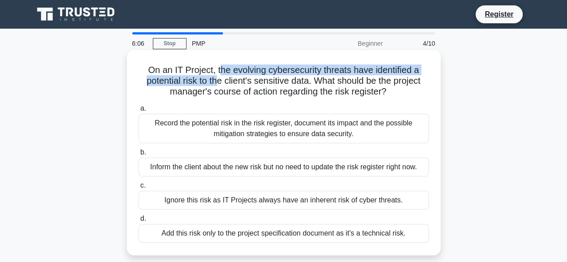
drag, startPoint x: 217, startPoint y: 69, endPoint x: 273, endPoint y: 86, distance: 58.6
click at [219, 83] on h5 "On an IT Project, the evolving cybersecurity threats have identified a potentia…" at bounding box center [284, 81] width 292 height 33
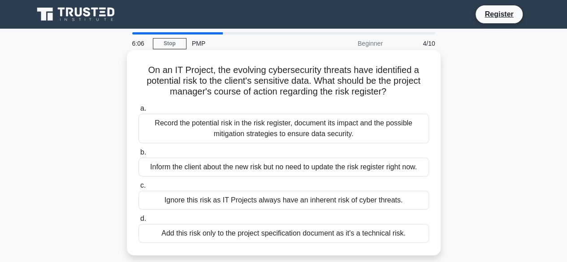
click at [273, 86] on h5 "On an IT Project, the evolving cybersecurity threats have identified a potentia…" at bounding box center [284, 81] width 292 height 33
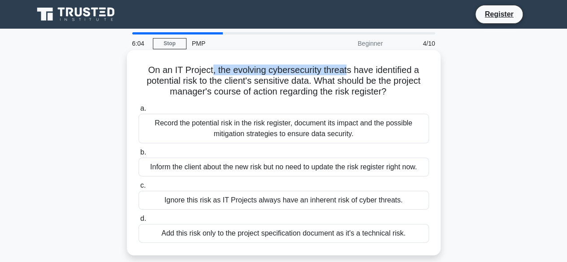
drag, startPoint x: 211, startPoint y: 71, endPoint x: 347, endPoint y: 70, distance: 136.4
click at [347, 70] on h5 "On an IT Project, the evolving cybersecurity threats have identified a potentia…" at bounding box center [284, 81] width 292 height 33
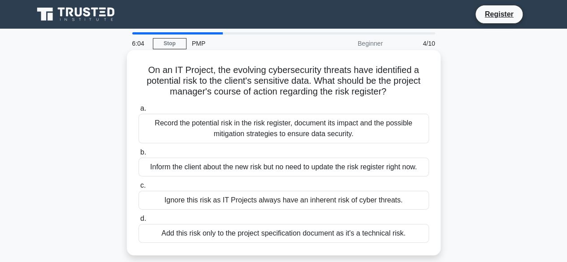
click at [292, 79] on h5 "On an IT Project, the evolving cybersecurity threats have identified a potentia…" at bounding box center [284, 81] width 292 height 33
drag, startPoint x: 128, startPoint y: 80, endPoint x: 216, endPoint y: 82, distance: 87.9
click at [216, 82] on div "On an IT Project, the evolving cybersecurity threats have identified a potentia…" at bounding box center [284, 152] width 314 height 205
click at [255, 82] on h5 "On an IT Project, the evolving cybersecurity threats have identified a potentia…" at bounding box center [284, 81] width 292 height 33
click at [240, 84] on h5 "On an IT Project, the evolving cybersecurity threats have identified a potentia…" at bounding box center [284, 81] width 292 height 33
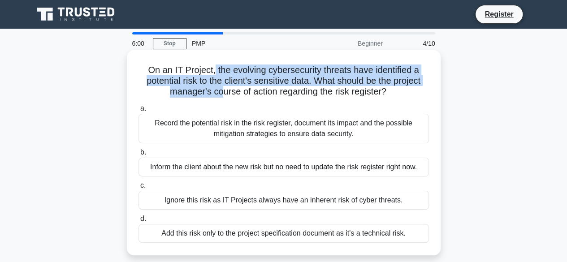
drag, startPoint x: 213, startPoint y: 70, endPoint x: 222, endPoint y: 94, distance: 25.0
click at [221, 94] on h5 "On an IT Project, the evolving cybersecurity threats have identified a potentia…" at bounding box center [284, 81] width 292 height 33
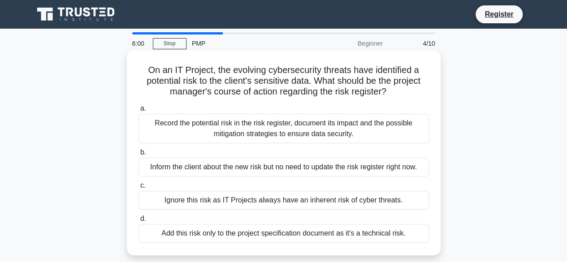
click at [268, 90] on h5 "On an IT Project, the evolving cybersecurity threats have identified a potentia…" at bounding box center [284, 81] width 292 height 33
click at [219, 72] on h5 "On an IT Project, the evolving cybersecurity threats have identified a potentia…" at bounding box center [284, 81] width 292 height 33
drag, startPoint x: 210, startPoint y: 67, endPoint x: 400, endPoint y: 95, distance: 191.7
click at [400, 95] on h5 "On an IT Project, the evolving cybersecurity threats have identified a potentia…" at bounding box center [284, 81] width 292 height 33
click at [392, 91] on icon ".spinner_0XTQ{transform-origin:center;animation:spinner_y6GP .75s linear infini…" at bounding box center [392, 92] width 11 height 11
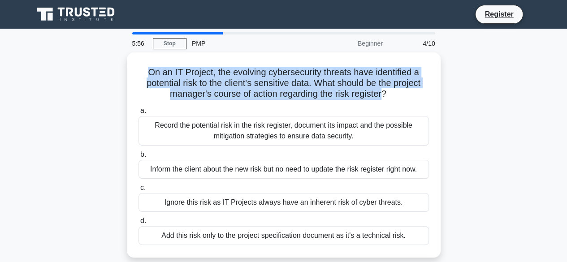
drag, startPoint x: 385, startPoint y: 91, endPoint x: 87, endPoint y: 61, distance: 299.8
click at [87, 61] on div "On an IT Project, the evolving cybersecurity threats have identified a potentia…" at bounding box center [283, 160] width 511 height 216
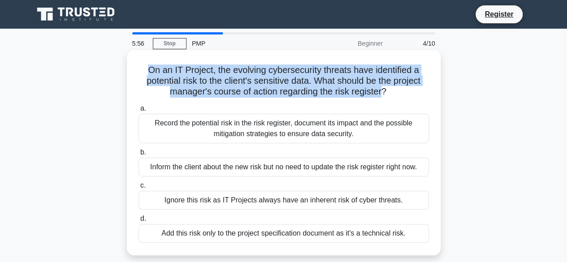
click at [231, 67] on h5 "On an IT Project, the evolving cybersecurity threats have identified a potentia…" at bounding box center [284, 81] width 292 height 33
drag, startPoint x: 140, startPoint y: 70, endPoint x: 396, endPoint y: 93, distance: 256.6
click at [396, 93] on h5 "On an IT Project, the evolving cybersecurity threats have identified a potentia…" at bounding box center [284, 81] width 292 height 33
click at [318, 82] on h5 "On an IT Project, the evolving cybersecurity threats have identified a potentia…" at bounding box center [284, 81] width 292 height 33
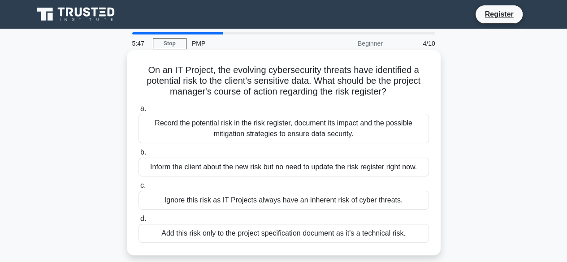
click at [310, 84] on h5 "On an IT Project, the evolving cybersecurity threats have identified a potentia…" at bounding box center [284, 81] width 292 height 33
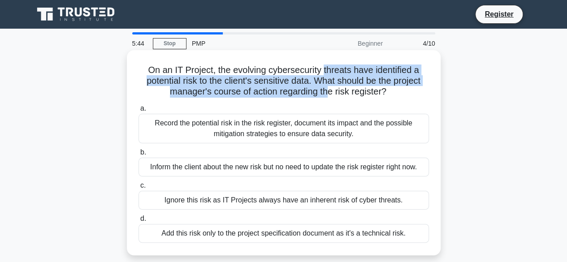
drag, startPoint x: 325, startPoint y: 73, endPoint x: 331, endPoint y: 87, distance: 15.1
click at [329, 89] on h5 "On an IT Project, the evolving cybersecurity threats have identified a potentia…" at bounding box center [284, 81] width 292 height 33
click at [396, 82] on h5 "On an IT Project, the evolving cybersecurity threats have identified a potentia…" at bounding box center [284, 81] width 292 height 33
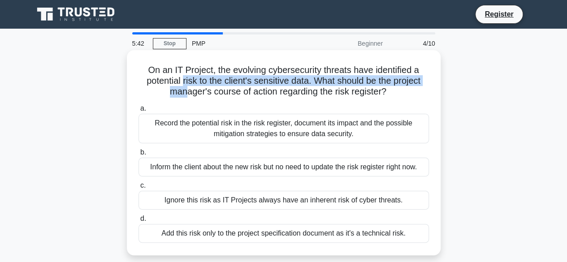
drag, startPoint x: 181, startPoint y: 83, endPoint x: 182, endPoint y: 91, distance: 8.1
click at [182, 91] on h5 "On an IT Project, the evolving cybersecurity threats have identified a potentia…" at bounding box center [284, 81] width 292 height 33
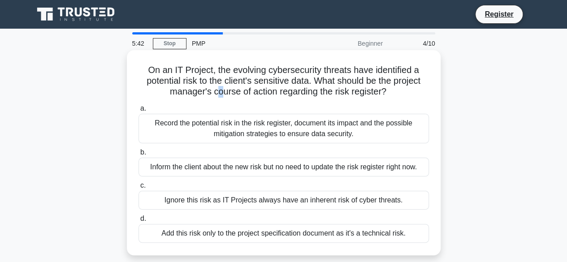
click at [218, 92] on h5 "On an IT Project, the evolving cybersecurity threats have identified a potentia…" at bounding box center [284, 81] width 292 height 33
click at [306, 82] on h5 "On an IT Project, the evolving cybersecurity threats have identified a potentia…" at bounding box center [284, 81] width 292 height 33
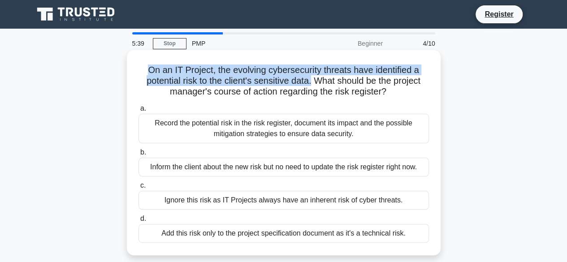
drag, startPoint x: 311, startPoint y: 82, endPoint x: 353, endPoint y: 84, distance: 42.2
click at [135, 70] on div "On an IT Project, the evolving cybersecurity threats have identified a potentia…" at bounding box center [284, 153] width 307 height 198
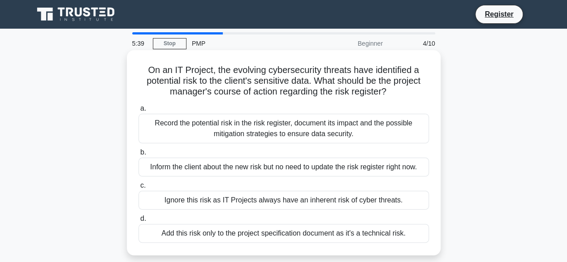
click at [354, 83] on h5 "On an IT Project, the evolving cybersecurity threats have identified a potentia…" at bounding box center [284, 81] width 292 height 33
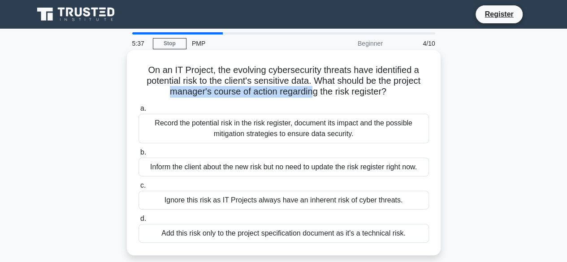
drag, startPoint x: 167, startPoint y: 91, endPoint x: 314, endPoint y: 91, distance: 146.7
click at [314, 91] on h5 "On an IT Project, the evolving cybersecurity threats have identified a potentia…" at bounding box center [284, 81] width 292 height 33
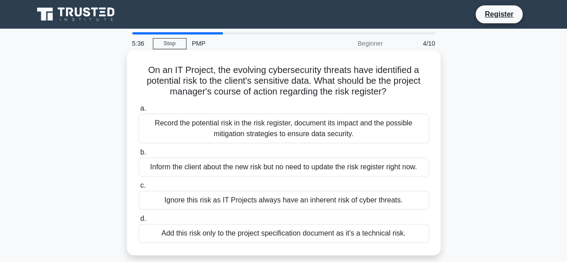
click at [325, 92] on h5 "On an IT Project, the evolving cybersecurity threats have identified a potentia…" at bounding box center [284, 81] width 292 height 33
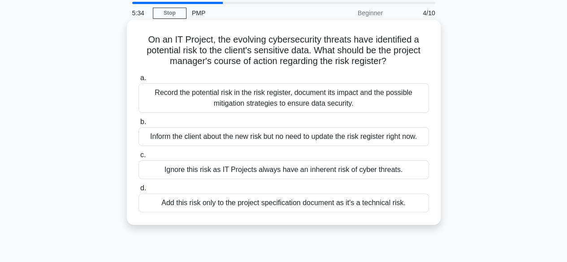
scroll to position [45, 0]
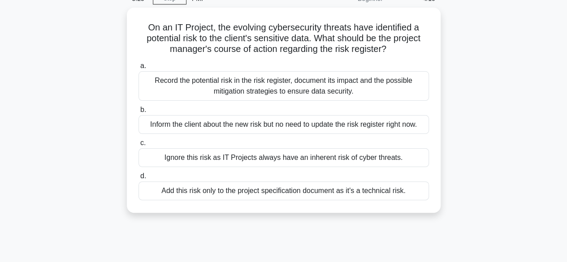
click at [496, 135] on div "On an IT Project, the evolving cybersecurity threats have identified a potentia…" at bounding box center [283, 116] width 511 height 216
click at [475, 110] on div "On an IT Project, the evolving cybersecurity threats have identified a potentia…" at bounding box center [283, 116] width 511 height 216
click at [85, 167] on div "On an IT Project, the evolving cybersecurity threats have identified a potentia…" at bounding box center [283, 116] width 511 height 216
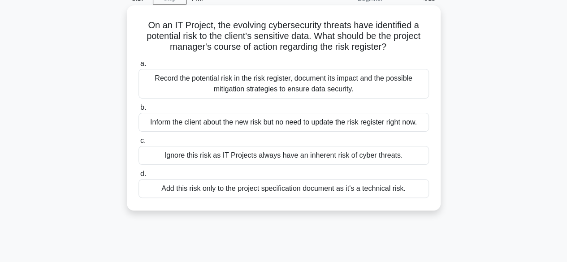
click at [195, 40] on h5 "On an IT Project, the evolving cybersecurity threats have identified a potentia…" at bounding box center [284, 36] width 292 height 33
click at [147, 26] on h5 "On an IT Project, the evolving cybersecurity threats have identified a potentia…" at bounding box center [284, 36] width 292 height 33
drag, startPoint x: 147, startPoint y: 26, endPoint x: 402, endPoint y: 51, distance: 256.0
click at [414, 51] on h5 "On an IT Project, the evolving cybersecurity threats have identified a potentia…" at bounding box center [284, 36] width 292 height 33
click at [333, 35] on h5 "On an IT Project, the evolving cybersecurity threats have identified a potentia…" at bounding box center [284, 36] width 292 height 33
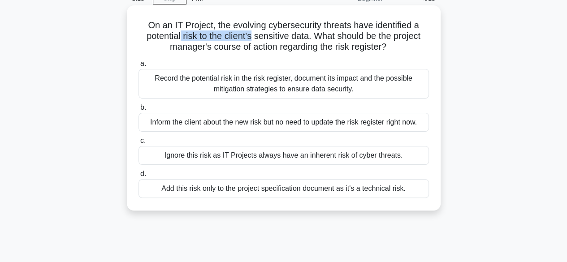
drag, startPoint x: 179, startPoint y: 37, endPoint x: 250, endPoint y: 37, distance: 70.9
click at [250, 37] on h5 "On an IT Project, the evolving cybersecurity threats have identified a potentia…" at bounding box center [284, 36] width 292 height 33
click at [202, 46] on h5 "On an IT Project, the evolving cybersecurity threats have identified a potentia…" at bounding box center [284, 36] width 292 height 33
drag, startPoint x: 196, startPoint y: 36, endPoint x: 236, endPoint y: 39, distance: 40.5
click at [236, 39] on h5 "On an IT Project, the evolving cybersecurity threats have identified a potentia…" at bounding box center [284, 36] width 292 height 33
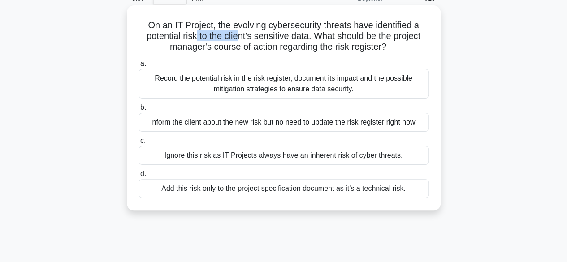
click at [240, 39] on h5 "On an IT Project, the evolving cybersecurity threats have identified a potentia…" at bounding box center [284, 36] width 292 height 33
drag, startPoint x: 227, startPoint y: 39, endPoint x: 312, endPoint y: 38, distance: 84.8
click at [312, 38] on h5 "On an IT Project, the evolving cybersecurity threats have identified a potentia…" at bounding box center [284, 36] width 292 height 33
click at [310, 40] on h5 "On an IT Project, the evolving cybersecurity threats have identified a potentia…" at bounding box center [284, 36] width 292 height 33
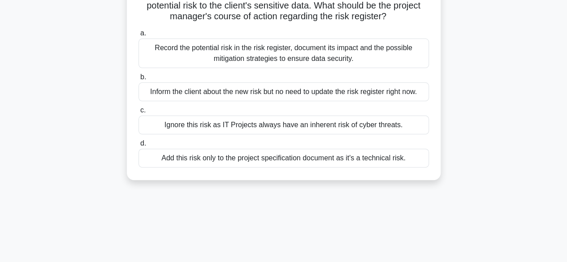
scroll to position [90, 0]
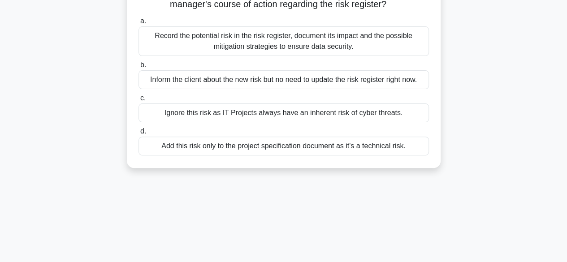
drag, startPoint x: 250, startPoint y: 165, endPoint x: 261, endPoint y: 168, distance: 11.5
click at [250, 166] on div "On an IT Project, the evolving cybersecurity threats have identified a potentia…" at bounding box center [283, 71] width 511 height 216
click at [563, 148] on main "4:27 Stop PMP Beginner 4/10 On an IT Project, the evolving cybersecurity threat…" at bounding box center [283, 167] width 567 height 456
click at [85, 174] on div "On an IT Project, the evolving cybersecurity threats have identified a potentia…" at bounding box center [283, 71] width 511 height 216
click at [271, 173] on div "On an IT Project, the evolving cybersecurity threats have identified a potentia…" at bounding box center [283, 71] width 511 height 216
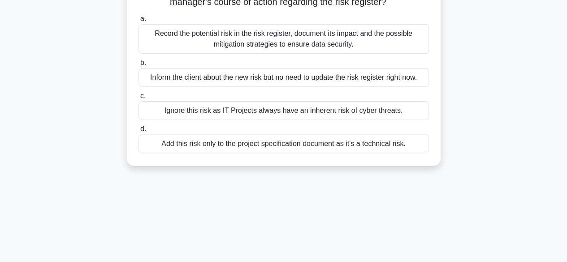
click at [218, 44] on div "Record the potential risk in the risk register, document its impact and the pos…" at bounding box center [284, 39] width 291 height 30
click at [139, 22] on input "a. Record the potential risk in the risk register, document its impact and the …" at bounding box center [139, 19] width 0 height 6
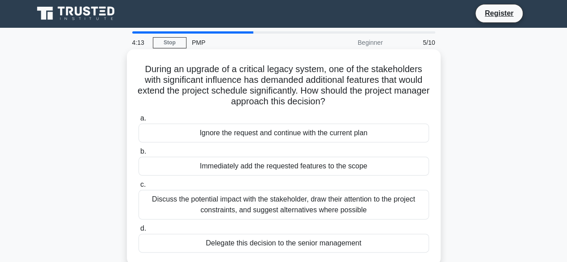
scroll to position [0, 0]
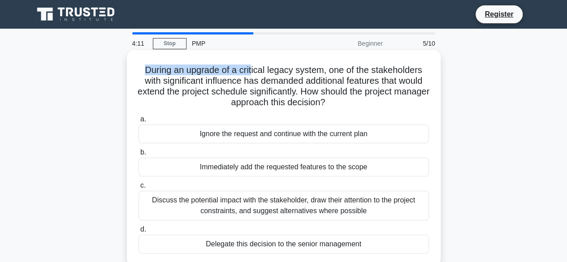
drag, startPoint x: 138, startPoint y: 70, endPoint x: 252, endPoint y: 71, distance: 113.9
click at [252, 71] on h5 "During an upgrade of a critical legacy system, one of the stakeholders with sig…" at bounding box center [284, 87] width 292 height 44
drag, startPoint x: 252, startPoint y: 78, endPoint x: 242, endPoint y: 77, distance: 9.5
click at [252, 79] on h5 "During an upgrade of a critical legacy system, one of the stakeholders with sig…" at bounding box center [284, 87] width 292 height 44
drag, startPoint x: 279, startPoint y: 71, endPoint x: 294, endPoint y: 77, distance: 16.3
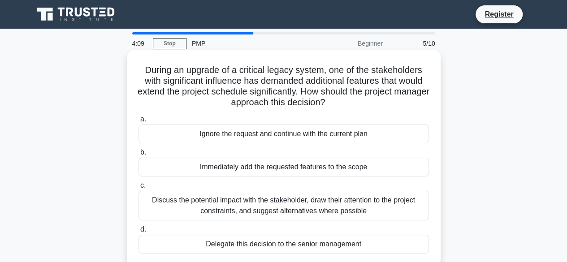
click at [279, 76] on h5 "During an upgrade of a critical legacy system, one of the stakeholders with sig…" at bounding box center [284, 87] width 292 height 44
click at [331, 77] on h5 "During an upgrade of a critical legacy system, one of the stakeholders with sig…" at bounding box center [284, 87] width 292 height 44
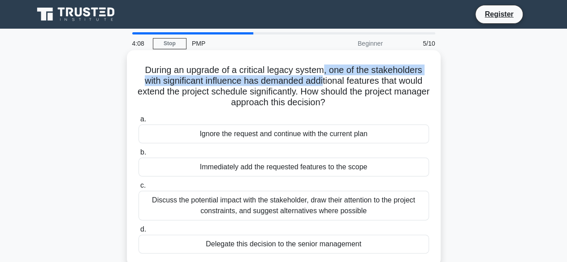
drag, startPoint x: 324, startPoint y: 76, endPoint x: 325, endPoint y: 83, distance: 7.7
click at [325, 83] on h5 "During an upgrade of a critical legacy system, one of the stakeholders with sig…" at bounding box center [284, 87] width 292 height 44
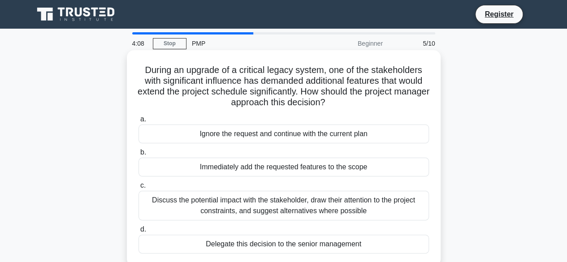
click at [260, 95] on h5 "During an upgrade of a critical legacy system, one of the stakeholders with sig…" at bounding box center [284, 87] width 292 height 44
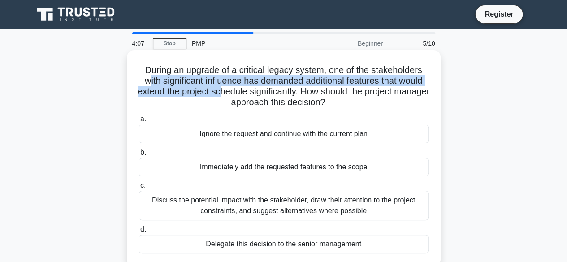
drag, startPoint x: 143, startPoint y: 83, endPoint x: 239, endPoint y: 88, distance: 96.6
click at [239, 88] on h5 "During an upgrade of a critical legacy system, one of the stakeholders with sig…" at bounding box center [284, 87] width 292 height 44
click at [221, 86] on h5 "During an upgrade of a critical legacy system, one of the stakeholders with sig…" at bounding box center [284, 87] width 292 height 44
drag, startPoint x: 209, startPoint y: 86, endPoint x: 219, endPoint y: 90, distance: 10.7
click at [219, 90] on h5 "During an upgrade of a critical legacy system, one of the stakeholders with sig…" at bounding box center [284, 87] width 292 height 44
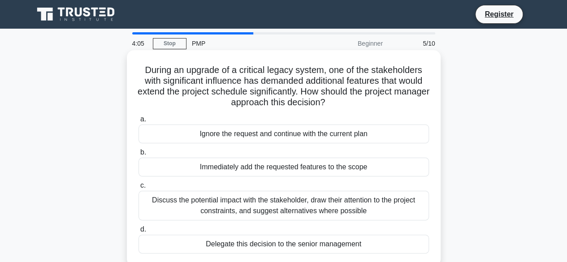
click at [249, 91] on h5 "During an upgrade of a critical legacy system, one of the stakeholders with sig…" at bounding box center [284, 87] width 292 height 44
click at [249, 84] on h5 "During an upgrade of a critical legacy system, one of the stakeholders with sig…" at bounding box center [284, 87] width 292 height 44
click at [249, 85] on h5 "During an upgrade of a critical legacy system, one of the stakeholders with sig…" at bounding box center [284, 87] width 292 height 44
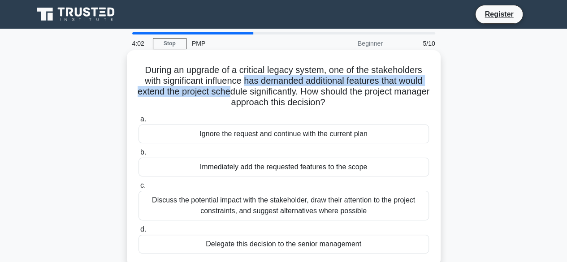
drag, startPoint x: 242, startPoint y: 82, endPoint x: 294, endPoint y: 96, distance: 53.9
click at [249, 94] on h5 "During an upgrade of a critical legacy system, one of the stakeholders with sig…" at bounding box center [284, 87] width 292 height 44
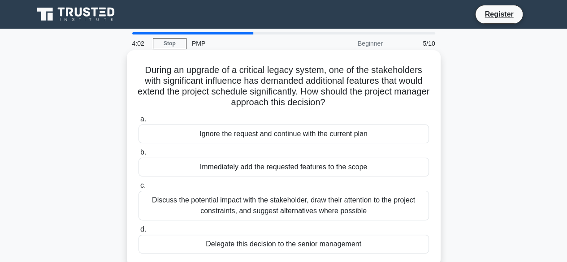
click at [297, 99] on h5 "During an upgrade of a critical legacy system, one of the stakeholders with sig…" at bounding box center [284, 87] width 292 height 44
click at [339, 100] on h5 "During an upgrade of a critical legacy system, one of the stakeholders with sig…" at bounding box center [284, 87] width 292 height 44
drag, startPoint x: 346, startPoint y: 101, endPoint x: 144, endPoint y: 74, distance: 204.6
click at [144, 73] on h5 "During an upgrade of a critical legacy system, one of the stakeholders with sig…" at bounding box center [284, 87] width 292 height 44
click at [158, 77] on h5 "During an upgrade of a critical legacy system, one of the stakeholders with sig…" at bounding box center [284, 87] width 292 height 44
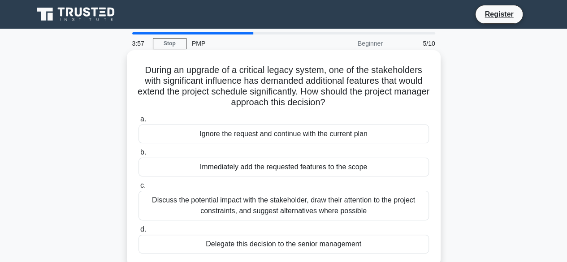
drag, startPoint x: 141, startPoint y: 71, endPoint x: 363, endPoint y: 100, distance: 224.3
click at [363, 100] on h5 "During an upgrade of a critical legacy system, one of the stakeholders with sig…" at bounding box center [284, 87] width 292 height 44
click at [340, 105] on h5 "During an upgrade of a critical legacy system, one of the stakeholders with sig…" at bounding box center [284, 87] width 292 height 44
click at [336, 104] on icon ".spinner_0XTQ{transform-origin:center;animation:spinner_y6GP .75s linear infini…" at bounding box center [331, 103] width 11 height 11
click at [336, 102] on icon ".spinner_0XTQ{transform-origin:center;animation:spinner_y6GP .75s linear infini…" at bounding box center [331, 103] width 11 height 11
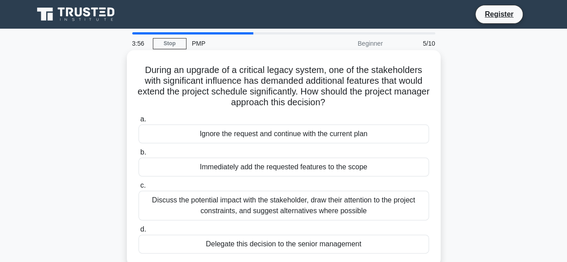
click at [342, 101] on h5 "During an upgrade of a critical legacy system, one of the stakeholders with sig…" at bounding box center [284, 87] width 292 height 44
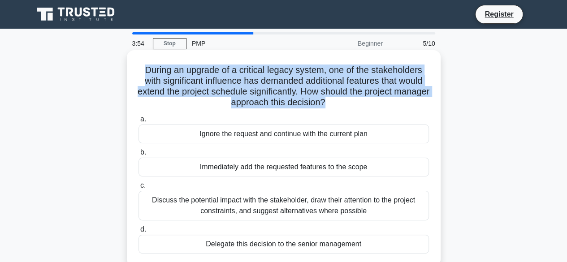
drag, startPoint x: 345, startPoint y: 103, endPoint x: 141, endPoint y: 73, distance: 206.3
click at [141, 73] on h5 "During an upgrade of a critical legacy system, one of the stakeholders with sig…" at bounding box center [284, 87] width 292 height 44
click at [153, 73] on h5 "During an upgrade of a critical legacy system, one of the stakeholders with sig…" at bounding box center [284, 87] width 292 height 44
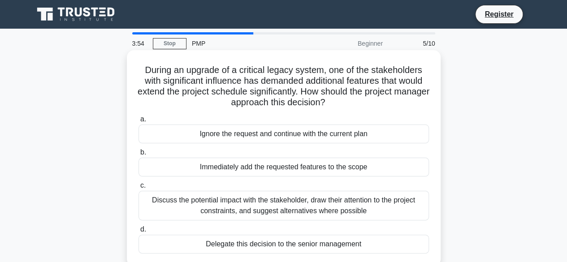
click at [140, 67] on h5 "During an upgrade of a critical legacy system, one of the stakeholders with sig…" at bounding box center [284, 87] width 292 height 44
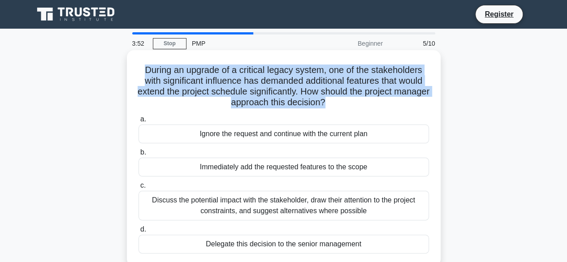
drag, startPoint x: 143, startPoint y: 68, endPoint x: 344, endPoint y: 103, distance: 203.9
click at [345, 103] on h5 "During an upgrade of a critical legacy system, one of the stakeholders with sig…" at bounding box center [284, 87] width 292 height 44
click at [344, 103] on h5 "During an upgrade of a critical legacy system, one of the stakeholders with sig…" at bounding box center [284, 87] width 292 height 44
drag, startPoint x: 346, startPoint y: 102, endPoint x: 135, endPoint y: 74, distance: 213.1
click at [136, 74] on div "During an upgrade of a critical legacy system, one of the stakeholders with sig…" at bounding box center [284, 158] width 307 height 209
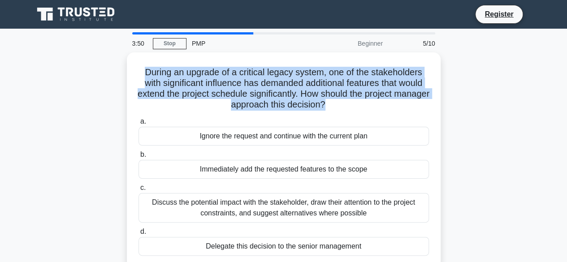
click at [0, 78] on main "3:50 Stop PMP Beginner 5/10 During an upgrade of a critical legacy system, one …" at bounding box center [283, 257] width 567 height 456
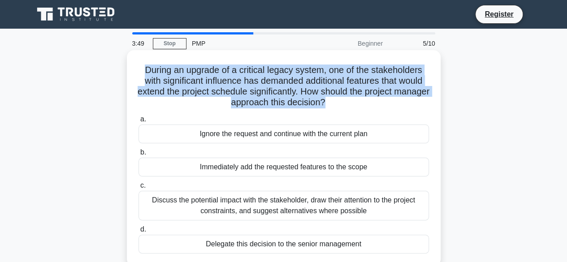
click at [267, 82] on h5 "During an upgrade of a critical legacy system, one of the stakeholders with sig…" at bounding box center [284, 87] width 292 height 44
drag, startPoint x: 143, startPoint y: 68, endPoint x: 342, endPoint y: 98, distance: 201.5
click at [343, 104] on h5 "During an upgrade of a critical legacy system, one of the stakeholders with sig…" at bounding box center [284, 87] width 292 height 44
click at [342, 98] on h5 "During an upgrade of a critical legacy system, one of the stakeholders with sig…" at bounding box center [284, 87] width 292 height 44
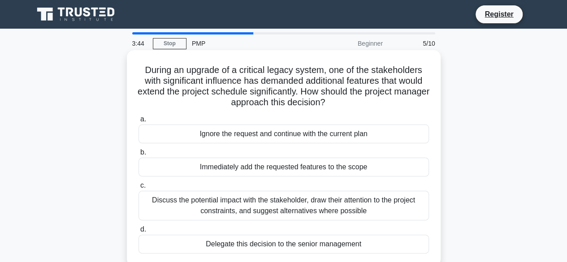
click at [340, 103] on h5 "During an upgrade of a critical legacy system, one of the stakeholders with sig…" at bounding box center [284, 87] width 292 height 44
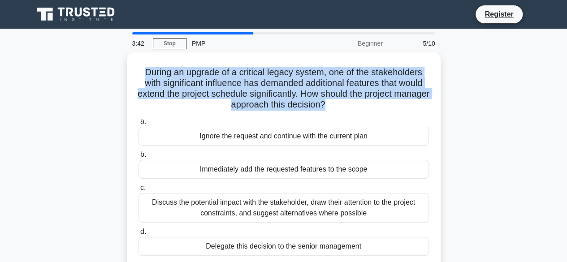
drag, startPoint x: 343, startPoint y: 103, endPoint x: 75, endPoint y: 83, distance: 268.0
click at [134, 75] on div "During an upgrade of a critical legacy system, one of the stakeholders with sig…" at bounding box center [284, 160] width 307 height 209
click at [75, 83] on div "During an upgrade of a critical legacy system, one of the stakeholders with sig…" at bounding box center [283, 165] width 511 height 227
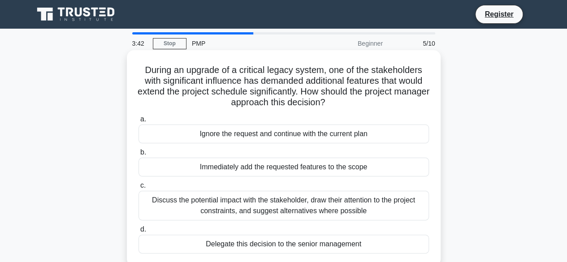
click at [162, 78] on h5 "During an upgrade of a critical legacy system, one of the stakeholders with sig…" at bounding box center [284, 87] width 292 height 44
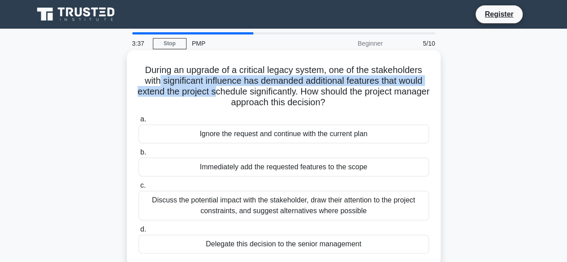
drag, startPoint x: 157, startPoint y: 82, endPoint x: 234, endPoint y: 87, distance: 77.3
click at [234, 87] on h5 "During an upgrade of a critical legacy system, one of the stakeholders with sig…" at bounding box center [284, 87] width 292 height 44
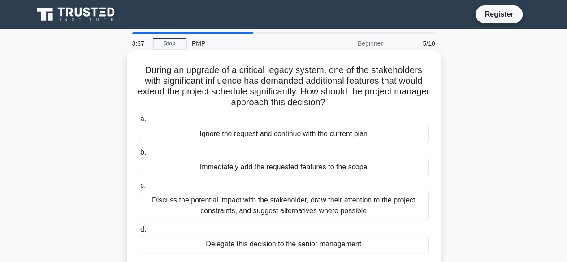
click at [243, 89] on h5 "During an upgrade of a critical legacy system, one of the stakeholders with sig…" at bounding box center [284, 87] width 292 height 44
drag, startPoint x: 160, startPoint y: 82, endPoint x: 232, endPoint y: 85, distance: 72.7
click at [168, 87] on h5 "During an upgrade of a critical legacy system, one of the stakeholders with sig…" at bounding box center [284, 87] width 292 height 44
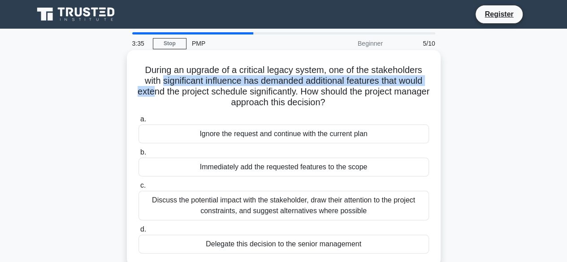
click at [232, 85] on h5 "During an upgrade of a critical legacy system, one of the stakeholders with sig…" at bounding box center [284, 87] width 292 height 44
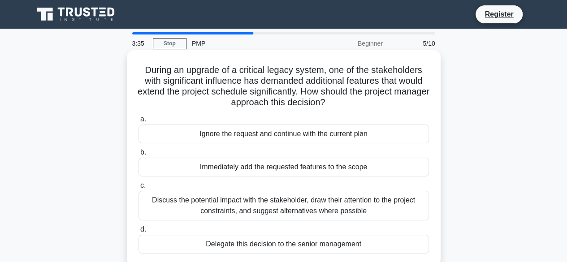
click at [244, 83] on h5 "During an upgrade of a critical legacy system, one of the stakeholders with sig…" at bounding box center [284, 87] width 292 height 44
drag, startPoint x: 306, startPoint y: 82, endPoint x: 355, endPoint y: 93, distance: 50.3
click at [379, 85] on h5 "During an upgrade of a critical legacy system, one of the stakeholders with sig…" at bounding box center [284, 87] width 292 height 44
click at [327, 101] on h5 "During an upgrade of a critical legacy system, one of the stakeholders with sig…" at bounding box center [284, 87] width 292 height 44
drag, startPoint x: 152, startPoint y: 93, endPoint x: 348, endPoint y: 105, distance: 196.0
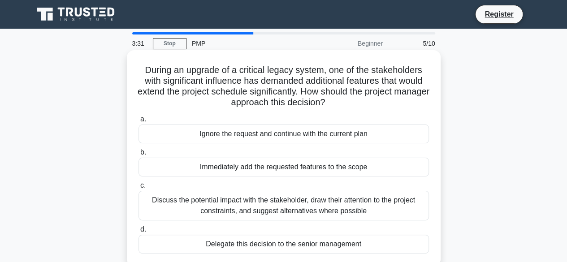
click at [365, 109] on div "During an upgrade of a critical legacy system, one of the stakeholders with sig…" at bounding box center [284, 158] width 307 height 209
click at [336, 105] on icon ".spinner_0XTQ{transform-origin:center;animation:spinner_y6GP .75s linear infini…" at bounding box center [331, 103] width 11 height 11
drag, startPoint x: 346, startPoint y: 104, endPoint x: 144, endPoint y: 77, distance: 204.1
click at [144, 77] on h5 "During an upgrade of a critical legacy system, one of the stakeholders with sig…" at bounding box center [284, 87] width 292 height 44
click at [249, 105] on h5 "During an upgrade of a critical legacy system, one of the stakeholders with sig…" at bounding box center [284, 87] width 292 height 44
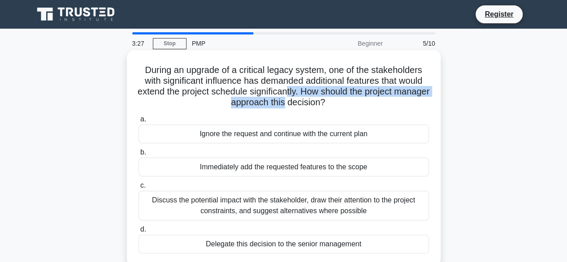
drag, startPoint x: 304, startPoint y: 97, endPoint x: 304, endPoint y: 105, distance: 7.2
click at [304, 102] on h5 "During an upgrade of a critical legacy system, one of the stakeholders with sig…" at bounding box center [284, 87] width 292 height 44
click at [304, 105] on h5 "During an upgrade of a critical legacy system, one of the stakeholders with sig…" at bounding box center [284, 87] width 292 height 44
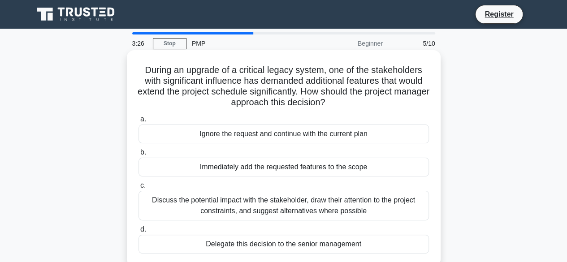
click at [309, 105] on h5 "During an upgrade of a critical legacy system, one of the stakeholders with sig…" at bounding box center [284, 87] width 292 height 44
click at [304, 104] on h5 "During an upgrade of a critical legacy system, one of the stakeholders with sig…" at bounding box center [284, 87] width 292 height 44
drag, startPoint x: 307, startPoint y: 104, endPoint x: 332, endPoint y: 105, distance: 25.6
click at [370, 105] on h5 "During an upgrade of a critical legacy system, one of the stakeholders with sig…" at bounding box center [284, 87] width 292 height 44
click at [332, 105] on h5 "During an upgrade of a critical legacy system, one of the stakeholders with sig…" at bounding box center [284, 87] width 292 height 44
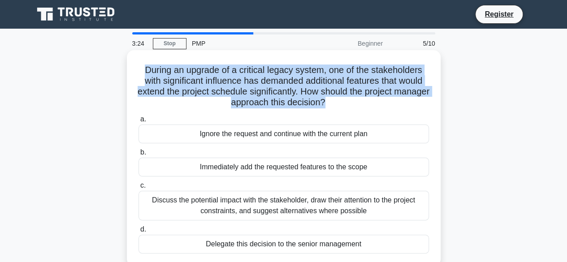
drag, startPoint x: 344, startPoint y: 103, endPoint x: 143, endPoint y: 74, distance: 203.0
click at [143, 74] on h5 "During an upgrade of a critical legacy system, one of the stakeholders with sig…" at bounding box center [284, 87] width 292 height 44
click at [152, 75] on h5 "During an upgrade of a critical legacy system, one of the stakeholders with sig…" at bounding box center [284, 87] width 292 height 44
click at [159, 78] on h5 "During an upgrade of a critical legacy system, one of the stakeholders with sig…" at bounding box center [284, 87] width 292 height 44
drag, startPoint x: 142, startPoint y: 69, endPoint x: 361, endPoint y: 105, distance: 222.3
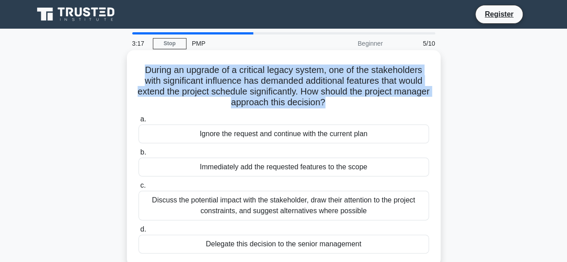
click at [361, 105] on h5 "During an upgrade of a critical legacy system, one of the stakeholders with sig…" at bounding box center [284, 87] width 292 height 44
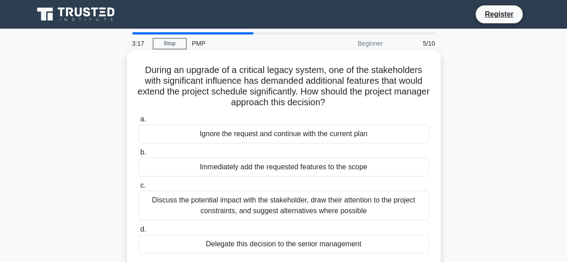
click at [336, 105] on icon ".spinner_0XTQ{transform-origin:center;animation:spinner_y6GP .75s linear infini…" at bounding box center [331, 103] width 11 height 11
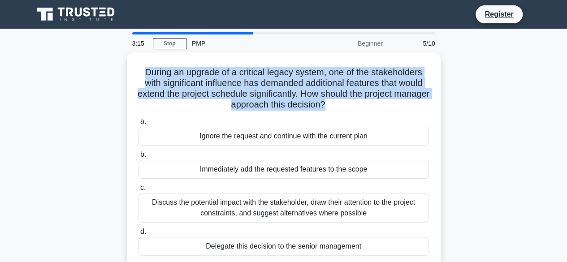
drag, startPoint x: 344, startPoint y: 104, endPoint x: 124, endPoint y: 70, distance: 222.8
click at [124, 70] on div "During an upgrade of a critical legacy system, one of the stakeholders with sig…" at bounding box center [283, 165] width 511 height 227
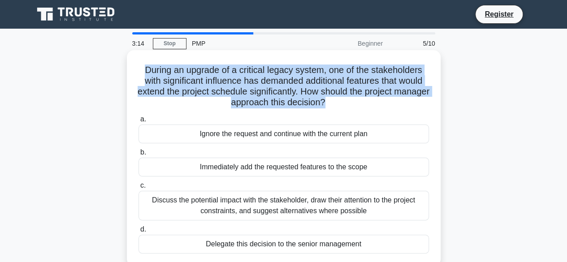
click at [159, 69] on h5 "During an upgrade of a critical legacy system, one of the stakeholders with sig…" at bounding box center [284, 87] width 292 height 44
drag, startPoint x: 144, startPoint y: 69, endPoint x: 361, endPoint y: 104, distance: 219.9
click at [361, 104] on h5 "During an upgrade of a critical legacy system, one of the stakeholders with sig…" at bounding box center [284, 87] width 292 height 44
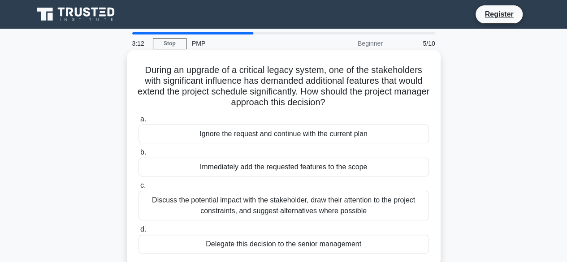
click at [336, 100] on icon ".spinner_0XTQ{transform-origin:center;animation:spinner_y6GP .75s linear infini…" at bounding box center [331, 103] width 11 height 11
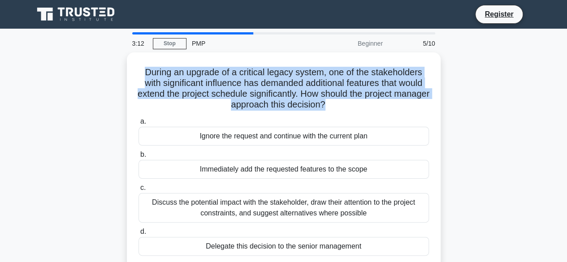
drag, startPoint x: 344, startPoint y: 98, endPoint x: 93, endPoint y: 62, distance: 253.3
click at [93, 62] on div "During an upgrade of a critical legacy system, one of the stakeholders with sig…" at bounding box center [283, 165] width 511 height 227
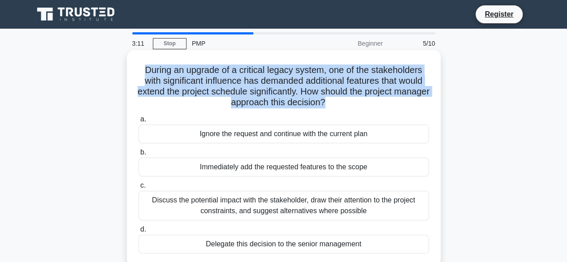
click at [173, 75] on h5 "During an upgrade of a critical legacy system, one of the stakeholders with sig…" at bounding box center [284, 87] width 292 height 44
drag, startPoint x: 143, startPoint y: 68, endPoint x: 346, endPoint y: 104, distance: 206.8
click at [346, 104] on h5 "During an upgrade of a critical legacy system, one of the stakeholders with sig…" at bounding box center [284, 87] width 292 height 44
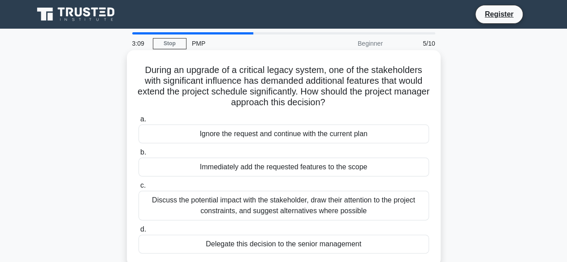
click at [331, 100] on icon at bounding box center [328, 103] width 5 height 10
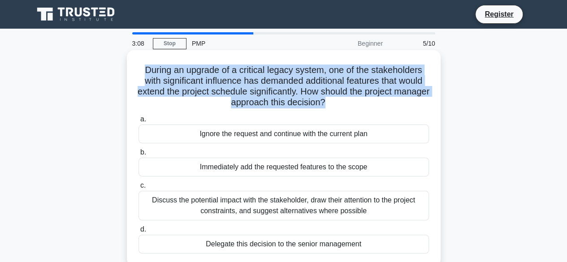
drag, startPoint x: 344, startPoint y: 102, endPoint x: 138, endPoint y: 73, distance: 207.9
click at [138, 73] on h5 "During an upgrade of a critical legacy system, one of the stakeholders with sig…" at bounding box center [284, 87] width 292 height 44
click at [152, 73] on h5 "During an upgrade of a critical legacy system, one of the stakeholders with sig…" at bounding box center [284, 87] width 292 height 44
drag, startPoint x: 143, startPoint y: 69, endPoint x: 346, endPoint y: 105, distance: 206.5
click at [346, 105] on h5 "During an upgrade of a critical legacy system, one of the stakeholders with sig…" at bounding box center [284, 87] width 292 height 44
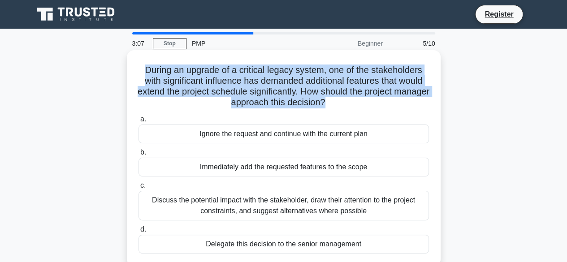
click at [341, 105] on h5 "During an upgrade of a critical legacy system, one of the stakeholders with sig…" at bounding box center [284, 87] width 292 height 44
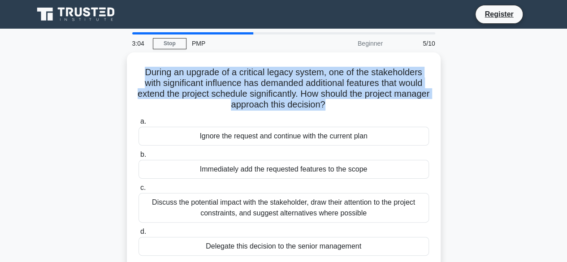
drag, startPoint x: 346, startPoint y: 101, endPoint x: 117, endPoint y: 72, distance: 231.0
click at [117, 72] on div "During an upgrade of a critical legacy system, one of the stakeholders with sig…" at bounding box center [283, 165] width 511 height 227
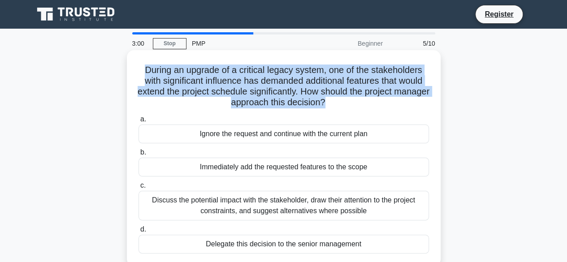
click at [143, 72] on h5 "During an upgrade of a critical legacy system, one of the stakeholders with sig…" at bounding box center [284, 87] width 292 height 44
drag, startPoint x: 143, startPoint y: 70, endPoint x: 357, endPoint y: 104, distance: 216.1
click at [357, 104] on h5 "During an upgrade of a critical legacy system, one of the stakeholders with sig…" at bounding box center [284, 87] width 292 height 44
click at [172, 79] on h5 "During an upgrade of a critical legacy system, one of the stakeholders with sig…" at bounding box center [284, 87] width 292 height 44
drag, startPoint x: 144, startPoint y: 70, endPoint x: 355, endPoint y: 117, distance: 216.4
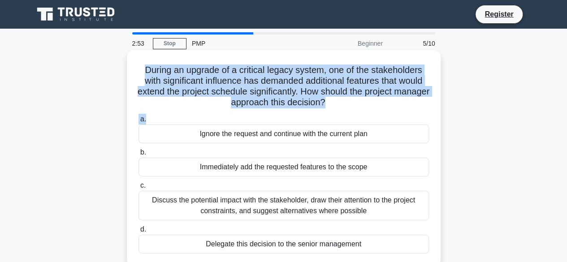
click at [355, 117] on div "During an upgrade of a critical legacy system, one of the stakeholders with sig…" at bounding box center [284, 158] width 307 height 209
click at [355, 110] on div "During an upgrade of a critical legacy system, one of the stakeholders with sig…" at bounding box center [284, 158] width 307 height 209
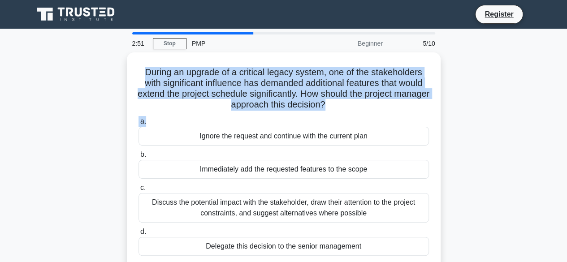
drag, startPoint x: 345, startPoint y: 105, endPoint x: 120, endPoint y: 75, distance: 227.2
click at [120, 75] on div "During an upgrade of a critical legacy system, one of the stakeholders with sig…" at bounding box center [283, 165] width 511 height 227
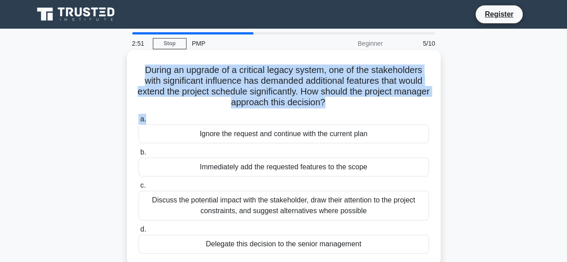
click at [152, 75] on h5 "During an upgrade of a critical legacy system, one of the stakeholders with sig…" at bounding box center [284, 87] width 292 height 44
drag, startPoint x: 144, startPoint y: 72, endPoint x: 350, endPoint y: 103, distance: 208.6
click at [350, 103] on h5 "During an upgrade of a critical legacy system, one of the stakeholders with sig…" at bounding box center [284, 87] width 292 height 44
click at [340, 105] on h5 "During an upgrade of a critical legacy system, one of the stakeholders with sig…" at bounding box center [284, 87] width 292 height 44
drag, startPoint x: 349, startPoint y: 105, endPoint x: 128, endPoint y: 81, distance: 222.4
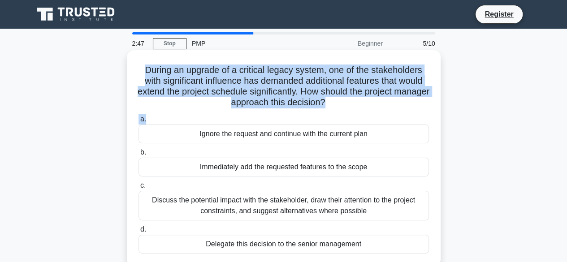
click at [115, 81] on div "During an upgrade of a critical legacy system, one of the stakeholders with sig…" at bounding box center [283, 165] width 511 height 227
click at [164, 81] on h5 "During an upgrade of a critical legacy system, one of the stakeholders with sig…" at bounding box center [284, 87] width 292 height 44
drag, startPoint x: 144, startPoint y: 69, endPoint x: 349, endPoint y: 101, distance: 207.9
click at [349, 101] on h5 "During an upgrade of a critical legacy system, one of the stakeholders with sig…" at bounding box center [284, 87] width 292 height 44
click at [336, 101] on icon ".spinner_0XTQ{transform-origin:center;animation:spinner_y6GP .75s linear infini…" at bounding box center [331, 103] width 11 height 11
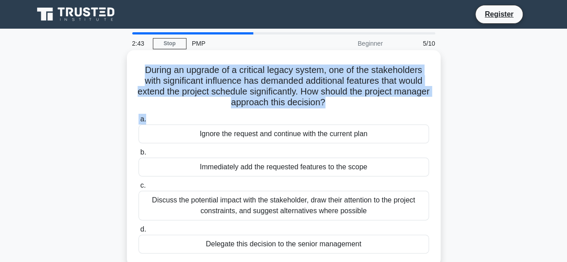
drag, startPoint x: 345, startPoint y: 101, endPoint x: 149, endPoint y: 71, distance: 198.7
click at [149, 71] on h5 "During an upgrade of a critical legacy system, one of the stakeholders with sig…" at bounding box center [284, 87] width 292 height 44
click at [148, 71] on h5 "During an upgrade of a critical legacy system, one of the stakeholders with sig…" at bounding box center [284, 87] width 292 height 44
drag, startPoint x: 144, startPoint y: 71, endPoint x: 353, endPoint y: 99, distance: 211.3
click at [353, 99] on h5 "During an upgrade of a critical legacy system, one of the stakeholders with sig…" at bounding box center [284, 87] width 292 height 44
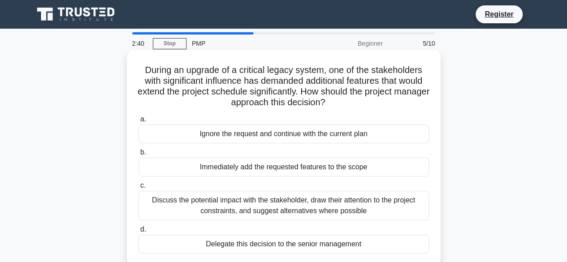
click at [336, 109] on icon ".spinner_0XTQ{transform-origin:center;animation:spinner_y6GP .75s linear infini…" at bounding box center [331, 103] width 11 height 11
drag, startPoint x: 348, startPoint y: 105, endPoint x: 139, endPoint y: 70, distance: 212.4
click at [139, 70] on h5 "During an upgrade of a critical legacy system, one of the stakeholders with sig…" at bounding box center [284, 87] width 292 height 44
click at [157, 72] on h5 "During an upgrade of a critical legacy system, one of the stakeholders with sig…" at bounding box center [284, 87] width 292 height 44
drag, startPoint x: 145, startPoint y: 70, endPoint x: 354, endPoint y: 99, distance: 211.0
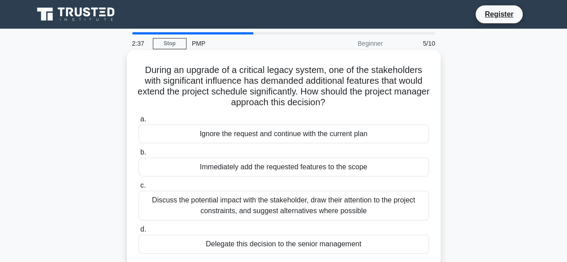
click at [354, 99] on h5 "During an upgrade of a critical legacy system, one of the stakeholders with sig…" at bounding box center [284, 87] width 292 height 44
click at [336, 103] on h5 "During an upgrade of a critical legacy system, one of the stakeholders with sig…" at bounding box center [284, 87] width 292 height 44
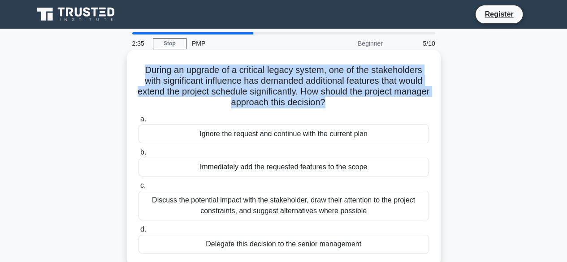
drag, startPoint x: 140, startPoint y: 69, endPoint x: 344, endPoint y: 105, distance: 206.8
click at [343, 105] on h5 "During an upgrade of a critical legacy system, one of the stakeholders with sig…" at bounding box center [284, 87] width 292 height 44
click at [344, 106] on h5 "During an upgrade of a critical legacy system, one of the stakeholders with sig…" at bounding box center [284, 87] width 292 height 44
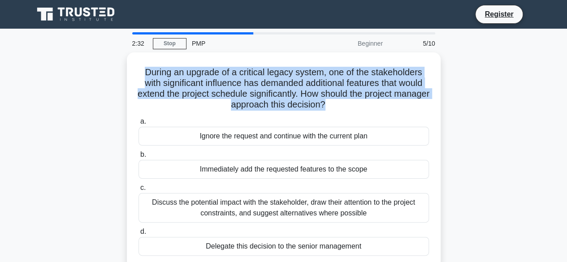
drag, startPoint x: 344, startPoint y: 102, endPoint x: 111, endPoint y: 77, distance: 234.6
click at [111, 77] on div "During an upgrade of a critical legacy system, one of the stakeholders with sig…" at bounding box center [283, 165] width 511 height 227
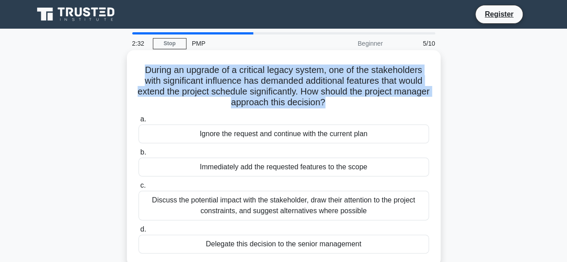
click at [180, 85] on h5 "During an upgrade of a critical legacy system, one of the stakeholders with sig…" at bounding box center [284, 87] width 292 height 44
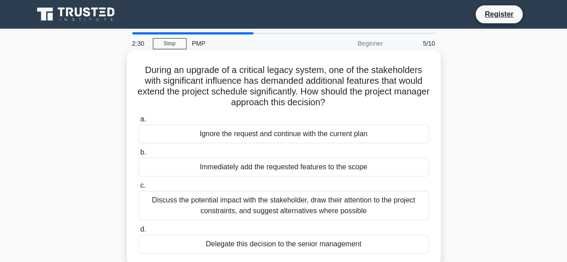
click at [140, 74] on h5 "During an upgrade of a critical legacy system, one of the stakeholders with sig…" at bounding box center [284, 87] width 292 height 44
drag, startPoint x: 144, startPoint y: 70, endPoint x: 359, endPoint y: 105, distance: 218.0
click at [367, 108] on h5 "During an upgrade of a critical legacy system, one of the stakeholders with sig…" at bounding box center [284, 87] width 292 height 44
click at [358, 105] on h5 "During an upgrade of a critical legacy system, one of the stakeholders with sig…" at bounding box center [284, 87] width 292 height 44
drag, startPoint x: 353, startPoint y: 105, endPoint x: 127, endPoint y: 66, distance: 229.7
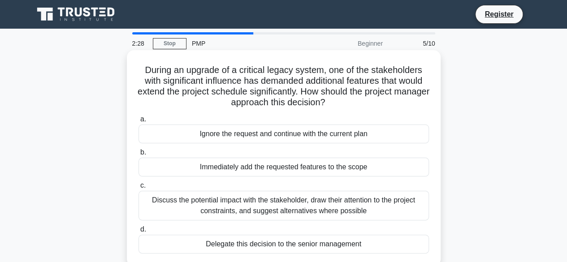
click at [127, 66] on div "During an upgrade of a critical legacy system, one of the stakeholders with sig…" at bounding box center [284, 158] width 314 height 216
click at [319, 82] on h5 "During an upgrade of a critical legacy system, one of the stakeholders with sig…" at bounding box center [284, 87] width 292 height 44
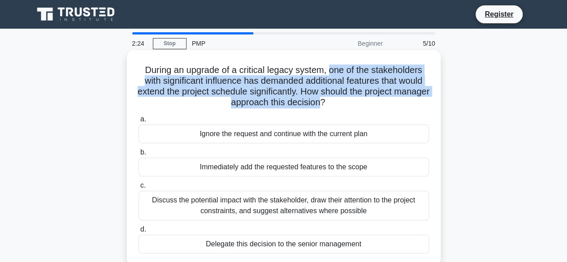
drag, startPoint x: 329, startPoint y: 68, endPoint x: 341, endPoint y: 107, distance: 40.7
click at [341, 107] on h5 "During an upgrade of a critical legacy system, one of the stakeholders with sig…" at bounding box center [284, 87] width 292 height 44
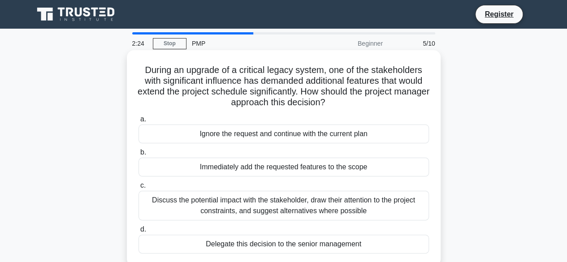
click at [343, 105] on h5 "During an upgrade of a critical legacy system, one of the stakeholders with sig…" at bounding box center [284, 87] width 292 height 44
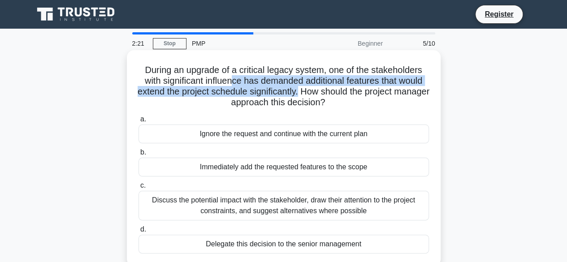
drag, startPoint x: 233, startPoint y: 82, endPoint x: 318, endPoint y: 92, distance: 84.9
click at [318, 92] on h5 "During an upgrade of a critical legacy system, one of the stakeholders with sig…" at bounding box center [284, 87] width 292 height 44
click at [350, 86] on h5 "During an upgrade of a critical legacy system, one of the stakeholders with sig…" at bounding box center [284, 87] width 292 height 44
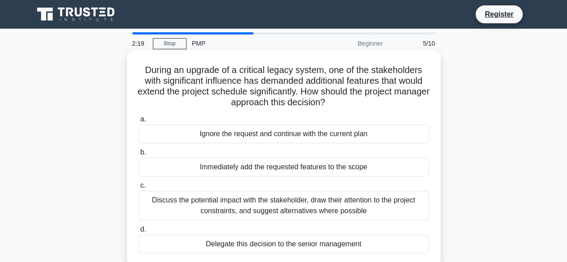
click at [168, 99] on h5 "During an upgrade of a critical legacy system, one of the stakeholders with sig…" at bounding box center [284, 87] width 292 height 44
drag, startPoint x: 248, startPoint y: 95, endPoint x: 320, endPoint y: 96, distance: 72.2
click at [310, 96] on h5 "During an upgrade of a critical legacy system, one of the stakeholders with sig…" at bounding box center [284, 87] width 292 height 44
click at [320, 96] on h5 "During an upgrade of a critical legacy system, one of the stakeholders with sig…" at bounding box center [284, 87] width 292 height 44
drag, startPoint x: 213, startPoint y: 104, endPoint x: 341, endPoint y: 111, distance: 128.0
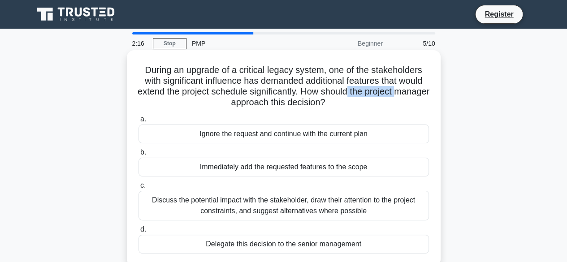
click at [364, 98] on h5 "During an upgrade of a critical legacy system, one of the stakeholders with sig…" at bounding box center [284, 87] width 292 height 44
click at [341, 111] on div "During an upgrade of a critical legacy system, one of the stakeholders with sig…" at bounding box center [284, 158] width 307 height 209
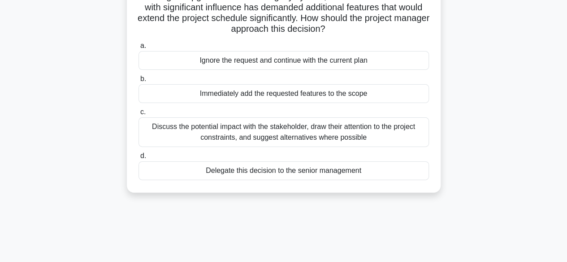
scroll to position [90, 0]
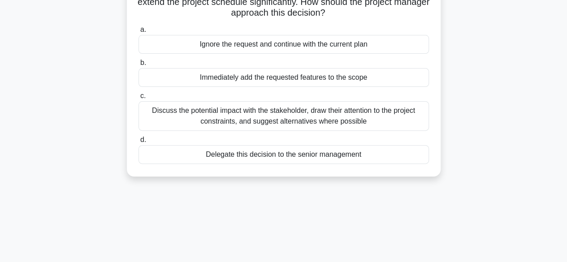
click at [294, 115] on div "Discuss the potential impact with the stakeholder, draw their attention to the …" at bounding box center [284, 116] width 291 height 30
click at [139, 99] on input "c. Discuss the potential impact with the stakeholder, draw their attention to t…" at bounding box center [139, 96] width 0 height 6
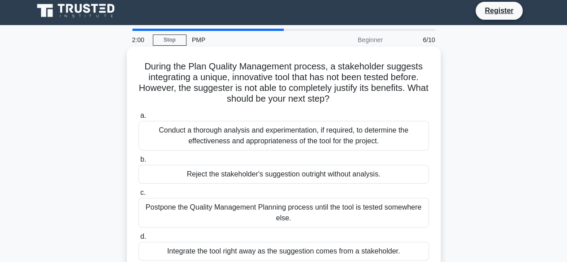
scroll to position [0, 0]
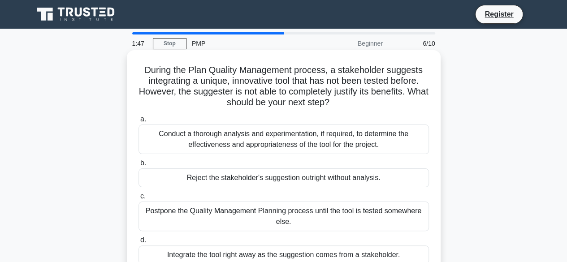
drag, startPoint x: 205, startPoint y: 80, endPoint x: 200, endPoint y: 77, distance: 5.8
click at [206, 80] on h5 "During the Plan Quality Management process, a stakeholder suggests integrating …" at bounding box center [284, 87] width 292 height 44
drag, startPoint x: 143, startPoint y: 74, endPoint x: 193, endPoint y: 85, distance: 51.5
click at [154, 77] on h5 "During the Plan Quality Management process, a stakeholder suggests integrating …" at bounding box center [284, 87] width 292 height 44
drag, startPoint x: 193, startPoint y: 85, endPoint x: 200, endPoint y: 85, distance: 6.7
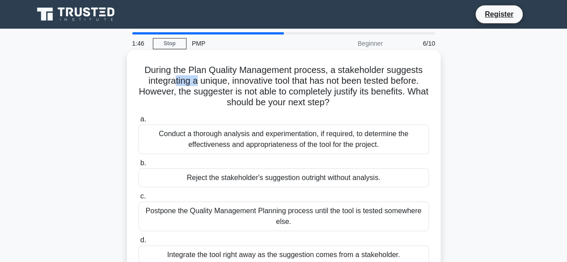
click at [195, 85] on h5 "During the Plan Quality Management process, a stakeholder suggests integrating …" at bounding box center [284, 87] width 292 height 44
click at [237, 81] on h5 "During the Plan Quality Management process, a stakeholder suggests integrating …" at bounding box center [284, 87] width 292 height 44
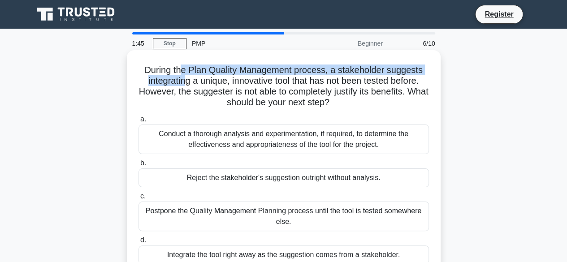
drag, startPoint x: 181, startPoint y: 65, endPoint x: 223, endPoint y: 80, distance: 44.8
click at [186, 80] on h5 "During the Plan Quality Management process, a stakeholder suggests integrating …" at bounding box center [284, 87] width 292 height 44
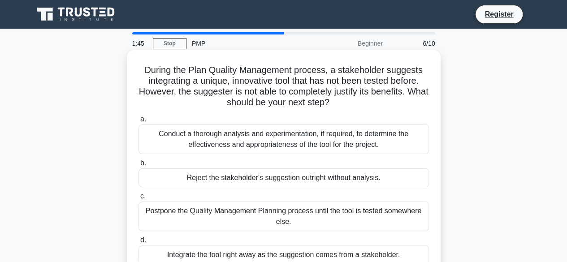
click at [274, 79] on h5 "During the Plan Quality Management process, a stakeholder suggests integrating …" at bounding box center [284, 87] width 292 height 44
click at [328, 73] on h5 "During the Plan Quality Management process, a stakeholder suggests integrating …" at bounding box center [284, 87] width 292 height 44
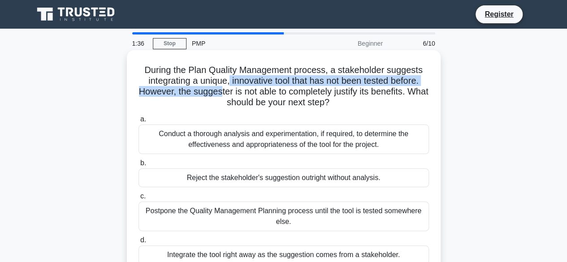
drag, startPoint x: 228, startPoint y: 83, endPoint x: 244, endPoint y: 92, distance: 18.7
click at [232, 92] on h5 "During the Plan Quality Management process, a stakeholder suggests integrating …" at bounding box center [284, 87] width 292 height 44
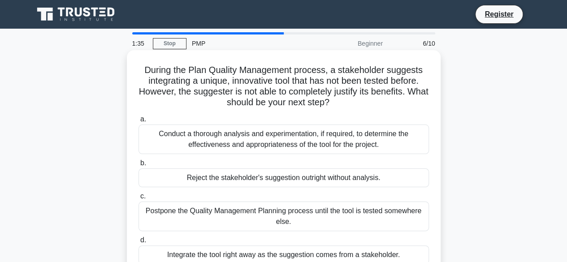
drag, startPoint x: 356, startPoint y: 71, endPoint x: 329, endPoint y: 75, distance: 26.8
click at [356, 71] on h5 "During the Plan Quality Management process, a stakeholder suggests integrating …" at bounding box center [284, 87] width 292 height 44
click at [286, 80] on h5 "During the Plan Quality Management process, a stakeholder suggests integrating …" at bounding box center [284, 87] width 292 height 44
drag, startPoint x: 363, startPoint y: 82, endPoint x: 436, endPoint y: 82, distance: 72.7
click at [436, 82] on div "During the Plan Quality Management process, a stakeholder suggests integrating …" at bounding box center [284, 164] width 307 height 220
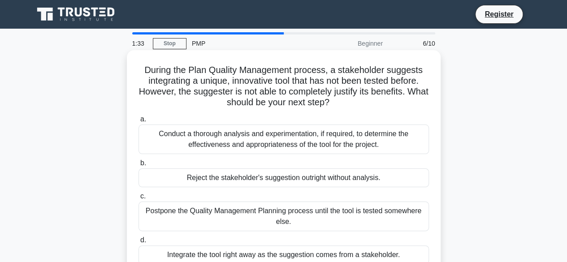
click at [270, 93] on h5 "During the Plan Quality Management process, a stakeholder suggests integrating …" at bounding box center [284, 87] width 292 height 44
drag, startPoint x: 144, startPoint y: 96, endPoint x: 222, endPoint y: 95, distance: 77.1
click at [222, 95] on h5 "During the Plan Quality Management process, a stakeholder suggests integrating …" at bounding box center [284, 87] width 292 height 44
click at [265, 95] on h5 "During the Plan Quality Management process, a stakeholder suggests integrating …" at bounding box center [284, 87] width 292 height 44
click at [182, 92] on h5 "During the Plan Quality Management process, a stakeholder suggests integrating …" at bounding box center [284, 87] width 292 height 44
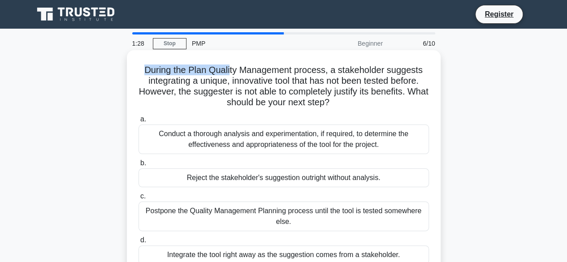
drag, startPoint x: 142, startPoint y: 69, endPoint x: 215, endPoint y: 95, distance: 78.0
click at [230, 72] on h5 "During the Plan Quality Management process, a stakeholder suggests integrating …" at bounding box center [284, 87] width 292 height 44
click at [216, 95] on h5 "During the Plan Quality Management process, a stakeholder suggests integrating …" at bounding box center [284, 87] width 292 height 44
click at [329, 70] on h5 "During the Plan Quality Management process, a stakeholder suggests integrating …" at bounding box center [284, 87] width 292 height 44
drag, startPoint x: 327, startPoint y: 70, endPoint x: 293, endPoint y: 75, distance: 35.0
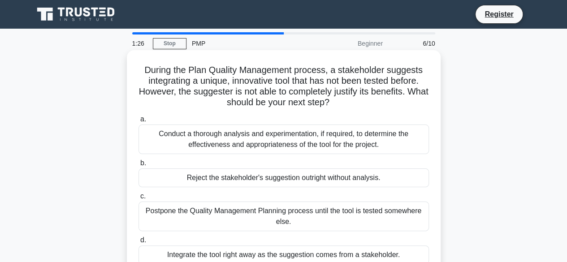
click at [326, 70] on h5 "During the Plan Quality Management process, a stakeholder suggests integrating …" at bounding box center [284, 87] width 292 height 44
click at [213, 89] on h5 "During the Plan Quality Management process, a stakeholder suggests integrating …" at bounding box center [284, 87] width 292 height 44
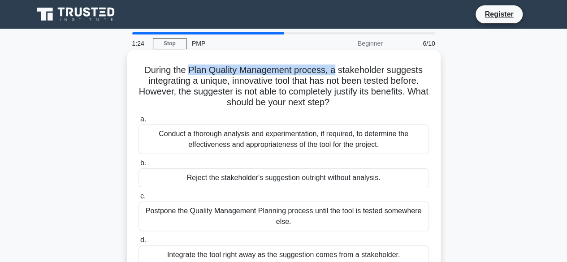
drag, startPoint x: 187, startPoint y: 70, endPoint x: 337, endPoint y: 70, distance: 149.4
click at [337, 70] on h5 "During the Plan Quality Management process, a stakeholder suggests integrating …" at bounding box center [284, 87] width 292 height 44
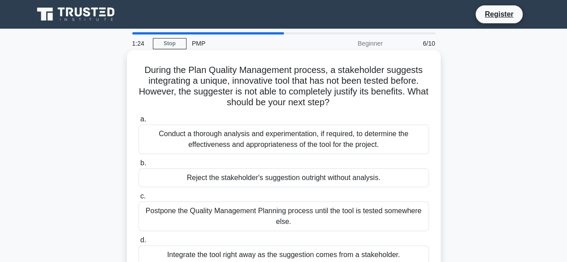
click at [313, 80] on h5 "During the Plan Quality Management process, a stakeholder suggests integrating …" at bounding box center [284, 87] width 292 height 44
drag, startPoint x: 137, startPoint y: 80, endPoint x: 232, endPoint y: 79, distance: 94.6
click at [232, 79] on h5 "During the Plan Quality Management process, a stakeholder suggests integrating …" at bounding box center [284, 87] width 292 height 44
click at [230, 82] on h5 "During the Plan Quality Management process, a stakeholder suggests integrating …" at bounding box center [284, 87] width 292 height 44
drag, startPoint x: 230, startPoint y: 82, endPoint x: 279, endPoint y: 84, distance: 49.4
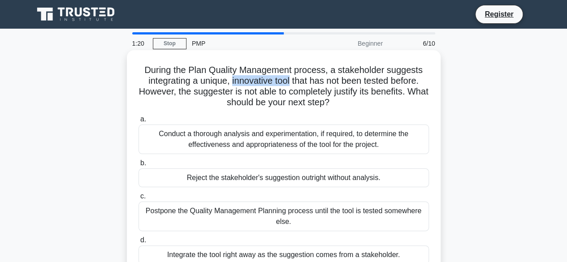
click at [279, 84] on h5 "During the Plan Quality Management process, a stakeholder suggests integrating …" at bounding box center [284, 87] width 292 height 44
click at [301, 85] on h5 "During the Plan Quality Management process, a stakeholder suggests integrating …" at bounding box center [284, 87] width 292 height 44
drag, startPoint x: 142, startPoint y: 94, endPoint x: 206, endPoint y: 93, distance: 64.1
click at [206, 93] on h5 "During the Plan Quality Management process, a stakeholder suggests integrating …" at bounding box center [284, 87] width 292 height 44
click at [224, 91] on h5 "During the Plan Quality Management process, a stakeholder suggests integrating …" at bounding box center [284, 87] width 292 height 44
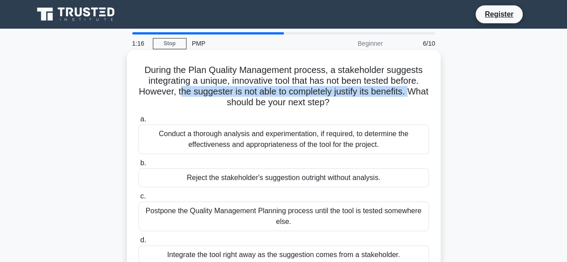
drag, startPoint x: 188, startPoint y: 91, endPoint x: 192, endPoint y: 99, distance: 8.8
click at [192, 99] on h5 "During the Plan Quality Management process, a stakeholder suggests integrating …" at bounding box center [284, 87] width 292 height 44
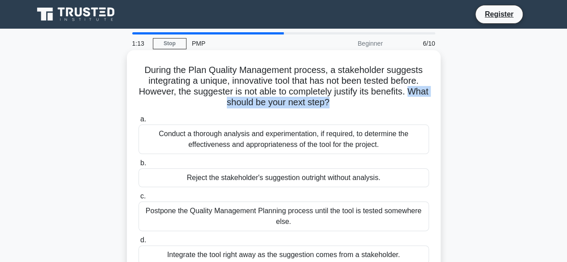
drag, startPoint x: 208, startPoint y: 106, endPoint x: 331, endPoint y: 95, distance: 123.9
click at [340, 100] on h5 "During the Plan Quality Management process, a stakeholder suggests integrating …" at bounding box center [284, 87] width 292 height 44
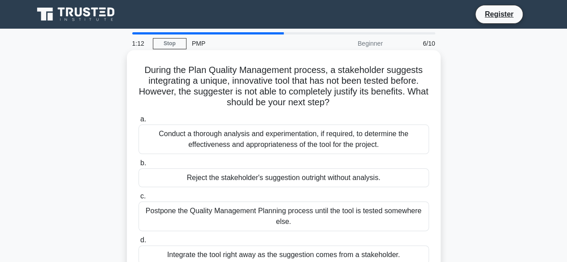
click at [331, 90] on h5 "During the Plan Quality Management process, a stakeholder suggests integrating …" at bounding box center [284, 87] width 292 height 44
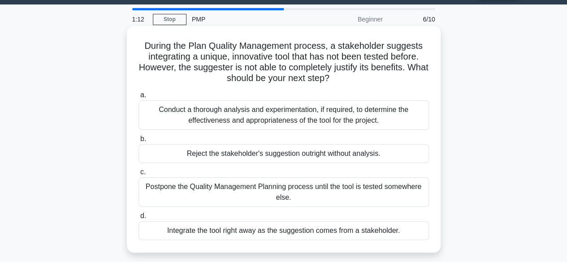
scroll to position [45, 0]
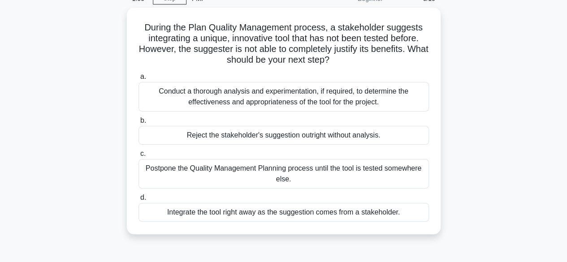
click at [69, 98] on div "During the Plan Quality Management process, a stakeholder suggests integrating …" at bounding box center [283, 127] width 511 height 238
click at [507, 88] on div "During the Plan Quality Management process, a stakeholder suggests integrating …" at bounding box center [283, 127] width 511 height 238
click at [36, 96] on div "During the Plan Quality Management process, a stakeholder suggests integrating …" at bounding box center [283, 127] width 511 height 238
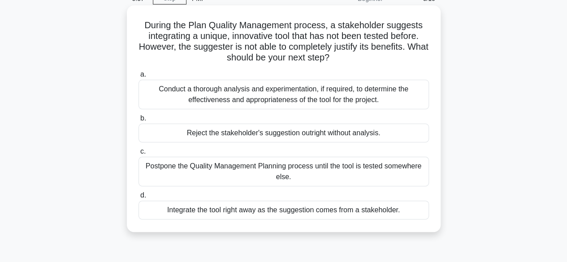
drag, startPoint x: 144, startPoint y: 24, endPoint x: 346, endPoint y: 60, distance: 205.5
click at [346, 60] on h5 "During the Plan Quality Management process, a stakeholder suggests integrating …" at bounding box center [284, 42] width 292 height 44
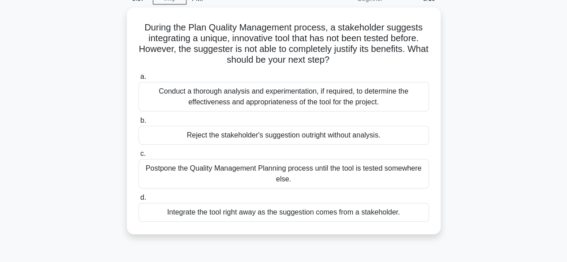
click at [518, 83] on div "During the Plan Quality Management process, a stakeholder suggests integrating …" at bounding box center [283, 127] width 511 height 238
click at [496, 123] on div "During the Plan Quality Management process, a stakeholder suggests integrating …" at bounding box center [283, 127] width 511 height 238
click at [489, 91] on div "During the Plan Quality Management process, a stakeholder suggests integrating …" at bounding box center [283, 127] width 511 height 238
click at [460, 127] on div "During the Plan Quality Management process, a stakeholder suggests integrating …" at bounding box center [283, 127] width 511 height 238
click at [87, 130] on div "During the Plan Quality Management process, a stakeholder suggests integrating …" at bounding box center [283, 127] width 511 height 238
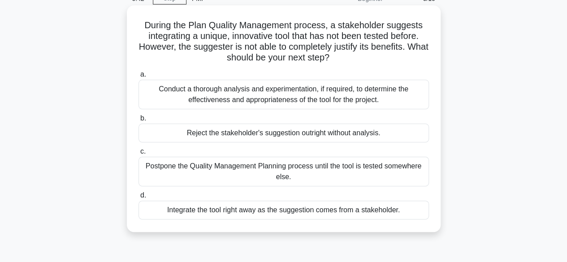
click at [142, 118] on span "b." at bounding box center [143, 118] width 6 height 8
click at [139, 118] on input "b. Reject the stakeholder's suggestion outright without analysis." at bounding box center [139, 119] width 0 height 6
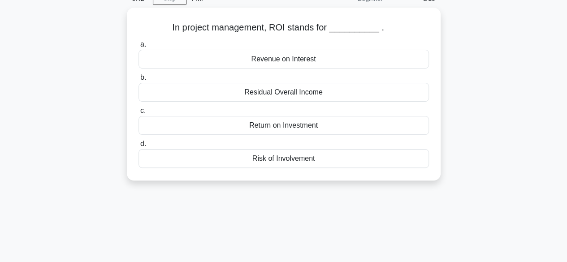
click at [142, 118] on div "Return on Investment" at bounding box center [284, 125] width 291 height 19
click at [139, 114] on input "c. Return on Investment" at bounding box center [139, 111] width 0 height 6
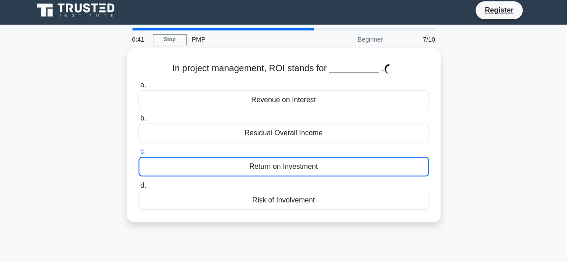
scroll to position [0, 0]
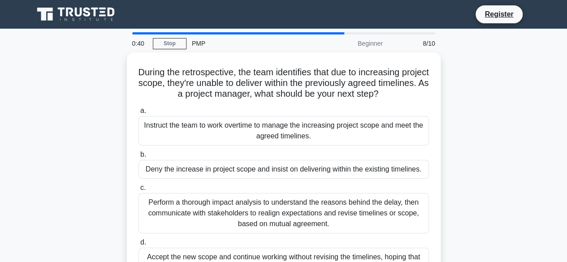
click at [560, 133] on main "0:40 Stop PMP Beginner 8/10 During the retrospective, the team identifies that …" at bounding box center [283, 257] width 567 height 456
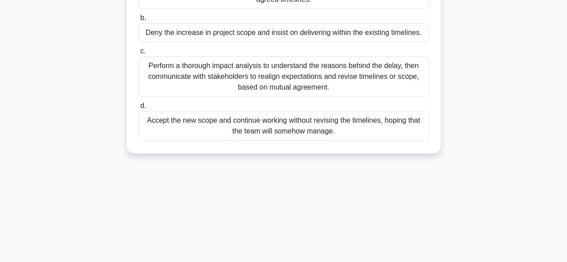
scroll to position [45, 0]
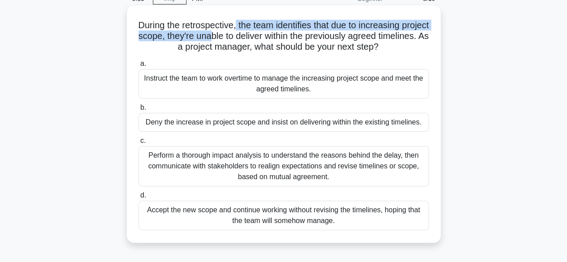
drag, startPoint x: 250, startPoint y: 26, endPoint x: 263, endPoint y: 41, distance: 19.4
click at [253, 40] on h5 "During the retrospective, the team identifies that due to increasing project sc…" at bounding box center [284, 36] width 292 height 33
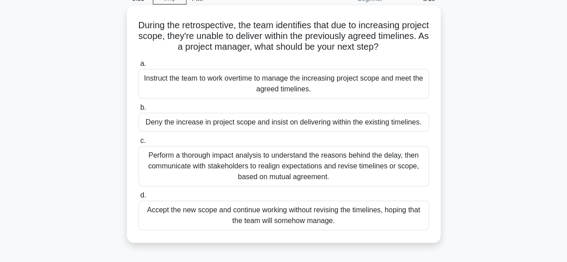
click at [304, 41] on h5 "During the retrospective, the team identifies that due to increasing project sc…" at bounding box center [284, 36] width 292 height 33
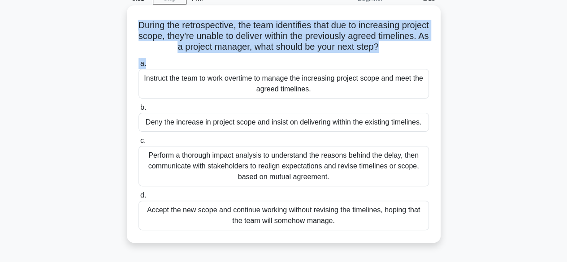
drag, startPoint x: 149, startPoint y: 24, endPoint x: 396, endPoint y: 57, distance: 248.3
click at [396, 57] on div "During the retrospective, the team identifies that due to increasing project sc…" at bounding box center [284, 124] width 307 height 231
click at [193, 35] on h5 "During the retrospective, the team identifies that due to increasing project sc…" at bounding box center [284, 36] width 292 height 33
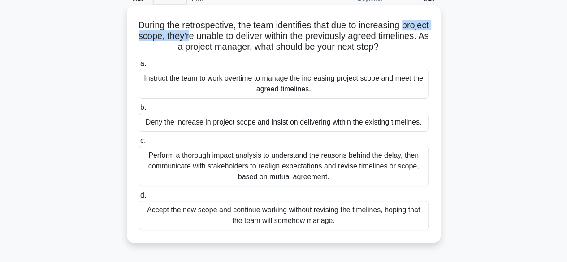
drag, startPoint x: 147, startPoint y: 42, endPoint x: 228, endPoint y: 36, distance: 81.4
click at [228, 36] on h5 "During the retrospective, the team identifies that due to increasing project sc…" at bounding box center [284, 36] width 292 height 33
click at [207, 41] on h5 "During the retrospective, the team identifies that due to increasing project sc…" at bounding box center [284, 36] width 292 height 33
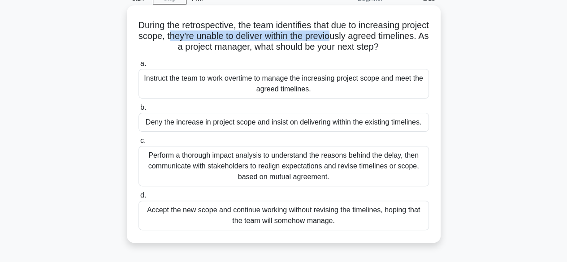
drag, startPoint x: 206, startPoint y: 37, endPoint x: 374, endPoint y: 39, distance: 168.2
click at [374, 39] on h5 "During the retrospective, the team identifies that due to increasing project sc…" at bounding box center [284, 36] width 292 height 33
click at [325, 44] on h5 "During the retrospective, the team identifies that due to increasing project sc…" at bounding box center [284, 36] width 292 height 33
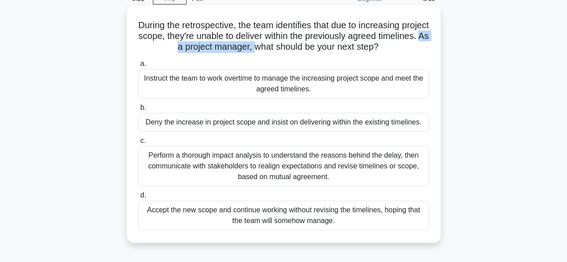
drag, startPoint x: 190, startPoint y: 49, endPoint x: 279, endPoint y: 50, distance: 89.3
click at [279, 50] on h5 "During the retrospective, the team identifies that due to increasing project sc…" at bounding box center [284, 36] width 292 height 33
click at [304, 51] on h5 "During the retrospective, the team identifies that due to increasing project sc…" at bounding box center [284, 36] width 292 height 33
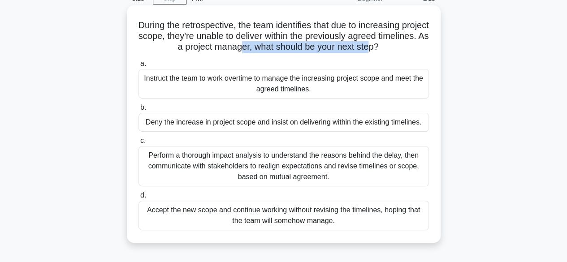
drag, startPoint x: 267, startPoint y: 50, endPoint x: 399, endPoint y: 50, distance: 132.3
click at [399, 50] on h5 "During the retrospective, the team identifies that due to increasing project sc…" at bounding box center [284, 36] width 292 height 33
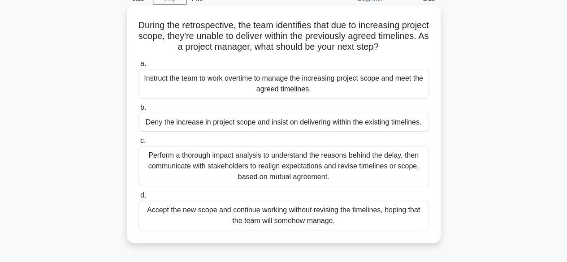
click at [401, 48] on h5 "During the retrospective, the team identifies that due to increasing project sc…" at bounding box center [284, 36] width 292 height 33
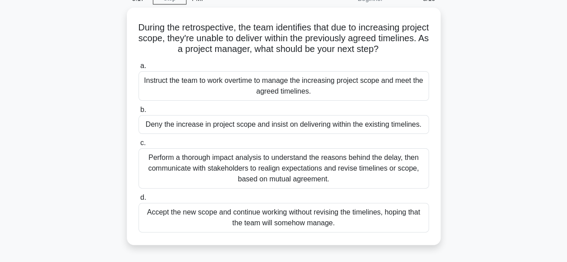
click at [49, 84] on div "During the retrospective, the team identifies that due to increasing project sc…" at bounding box center [283, 132] width 511 height 248
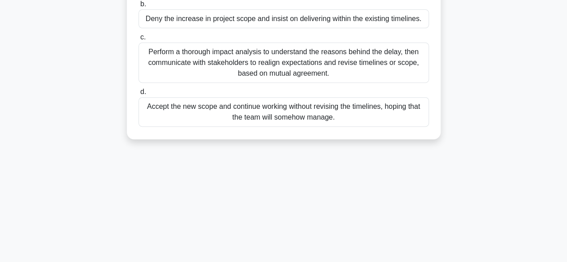
scroll to position [135, 0]
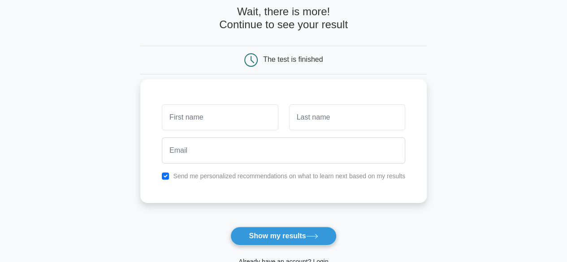
scroll to position [45, 0]
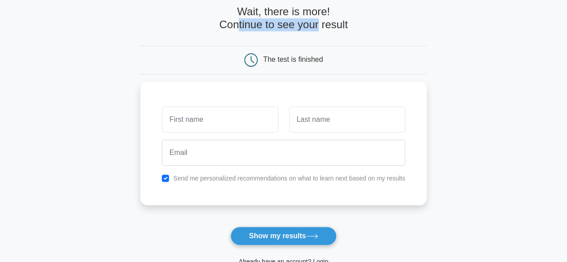
drag, startPoint x: 235, startPoint y: 29, endPoint x: 318, endPoint y: 29, distance: 82.5
type textarea "tinue to see your"
click at [318, 29] on h4 "Wait, there is more! Continue to see your result" at bounding box center [283, 18] width 287 height 26
click at [349, 29] on h4 "Wait, there is more! Continue to see your result" at bounding box center [283, 18] width 287 height 26
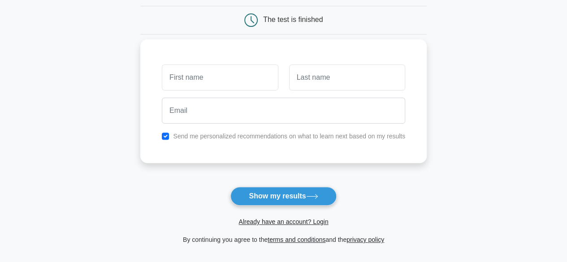
scroll to position [135, 0]
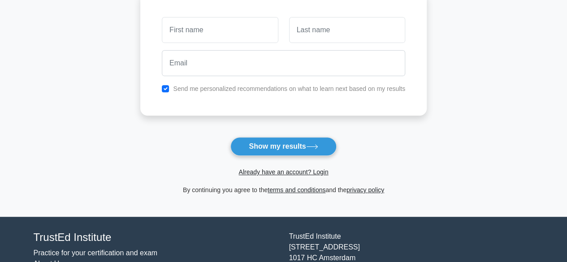
drag, startPoint x: 211, startPoint y: 118, endPoint x: 214, endPoint y: 49, distance: 69.1
click at [211, 118] on form "Wait, there is more! Continue to see your result The test is finished and the" at bounding box center [283, 56] width 287 height 280
click at [214, 47] on div at bounding box center [284, 60] width 254 height 33
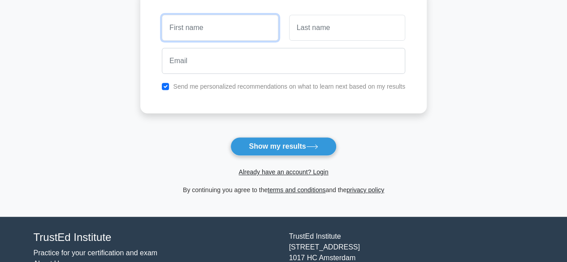
click at [212, 30] on input "text" at bounding box center [220, 28] width 116 height 26
type input "Suraj"
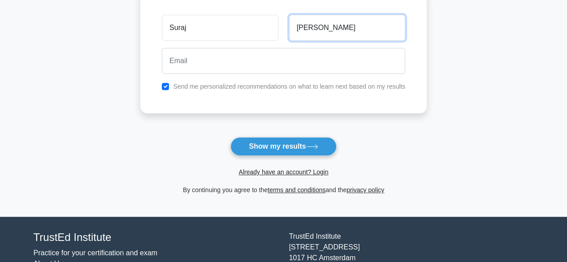
type input "Kumar"
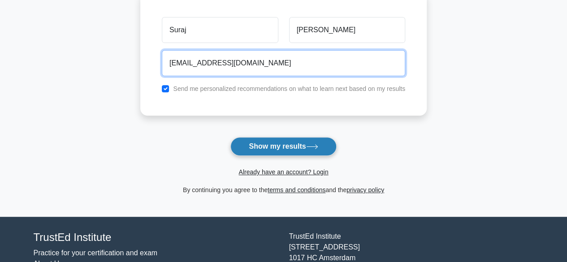
type input "suraj.uaestl@gmail.com"
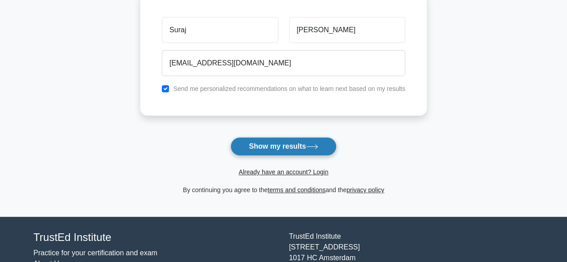
click at [271, 152] on button "Show my results" at bounding box center [284, 146] width 106 height 19
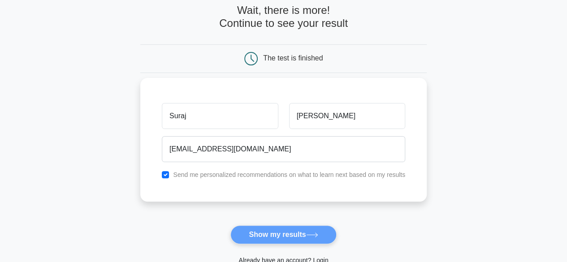
scroll to position [0, 0]
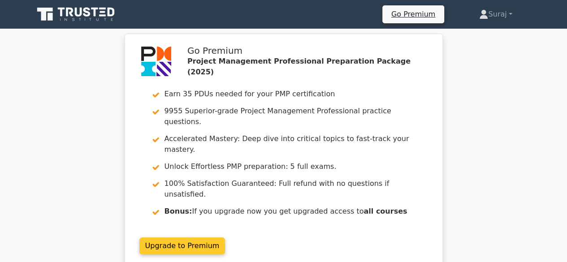
drag, startPoint x: 200, startPoint y: 212, endPoint x: 209, endPoint y: 212, distance: 9.0
click at [200, 238] on link "Upgrade to Premium" at bounding box center [182, 246] width 86 height 17
